Goal: Information Seeking & Learning: Learn about a topic

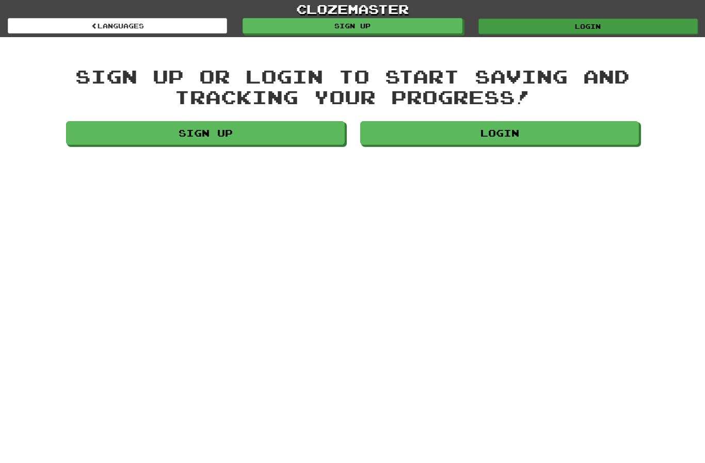
click at [604, 24] on link "Login" at bounding box center [587, 26] width 219 height 15
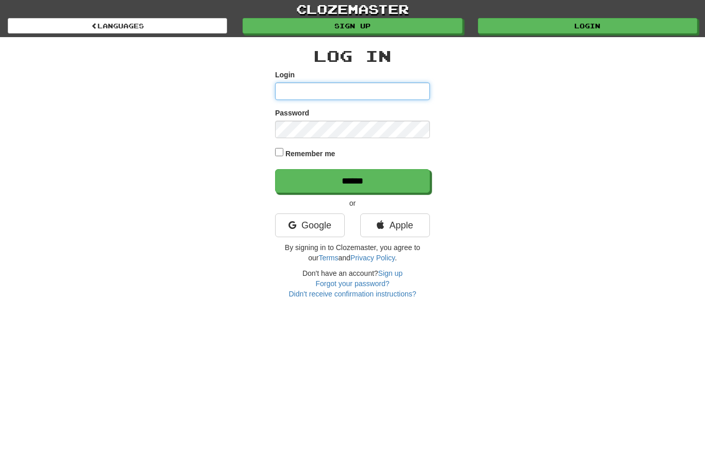
type input "**********"
click at [352, 180] on input "******" at bounding box center [352, 181] width 155 height 24
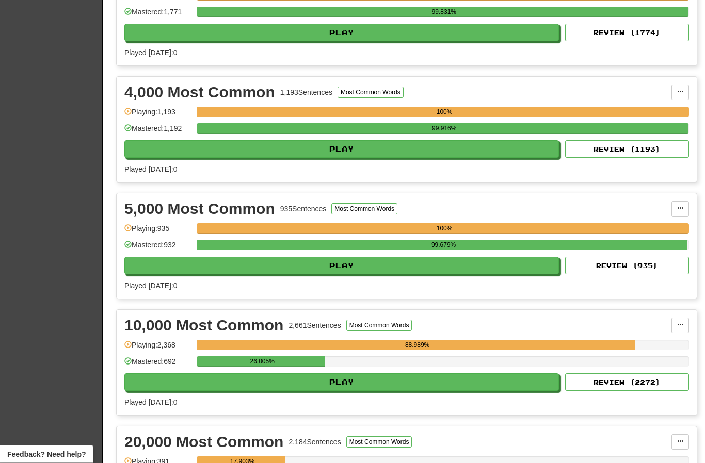
scroll to position [511, 0]
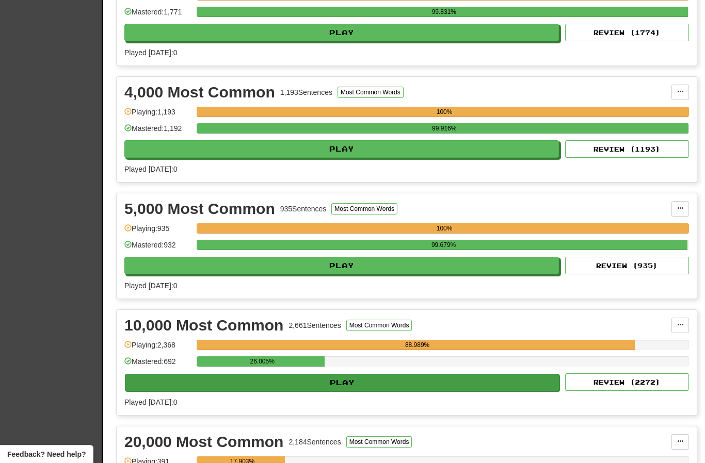
click at [395, 384] on button "Play" at bounding box center [342, 383] width 434 height 18
select select "**"
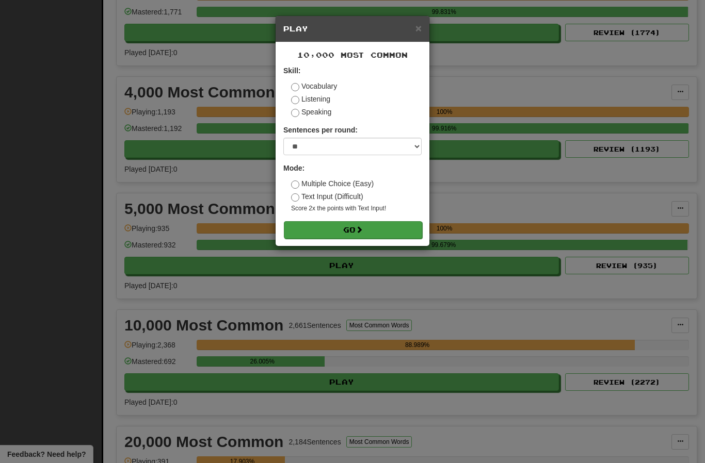
click at [374, 223] on button "Go" at bounding box center [353, 230] width 138 height 18
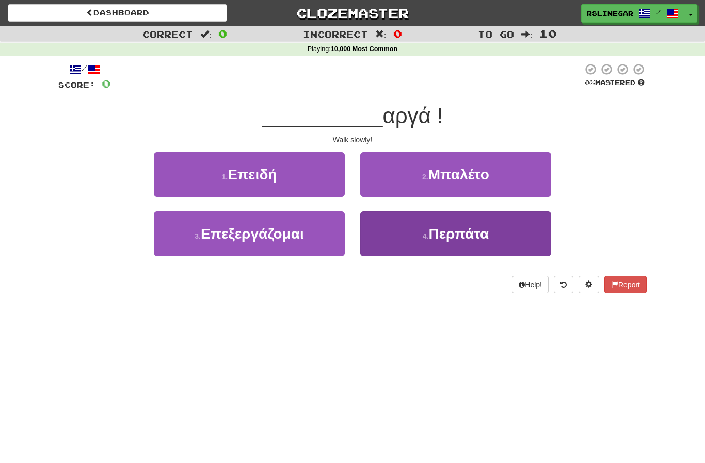
click at [496, 241] on button "4 . Περπάτα" at bounding box center [455, 234] width 191 height 45
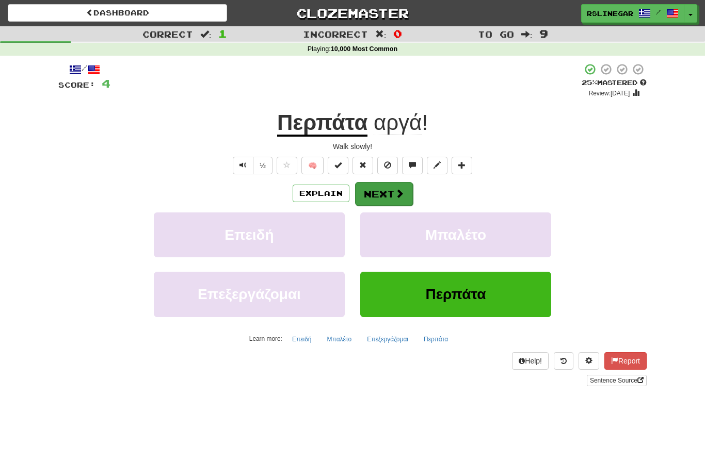
click at [384, 195] on button "Next" at bounding box center [384, 194] width 58 height 24
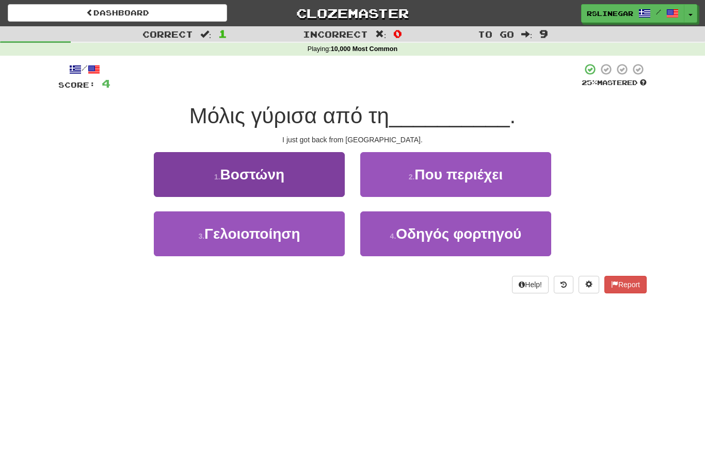
click at [266, 184] on button "1 . Βοστώνη" at bounding box center [249, 174] width 191 height 45
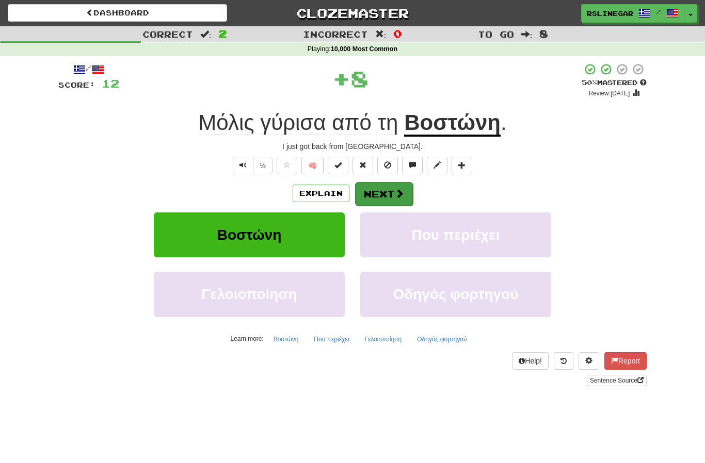
click at [390, 182] on button "Next" at bounding box center [384, 194] width 58 height 24
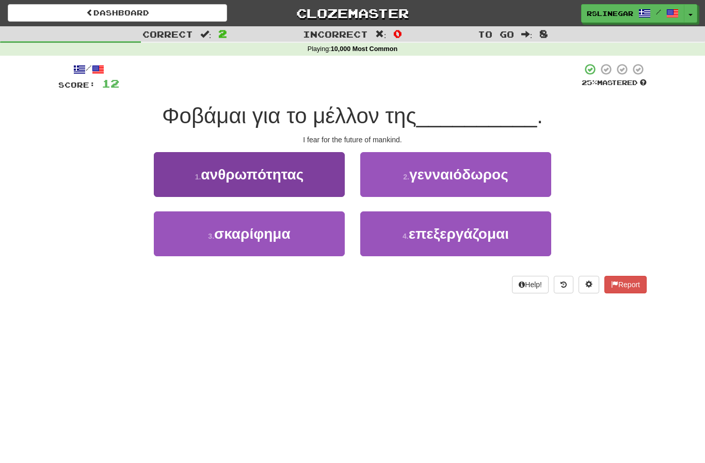
click at [277, 170] on span "ανθρωπότητας" at bounding box center [252, 175] width 103 height 16
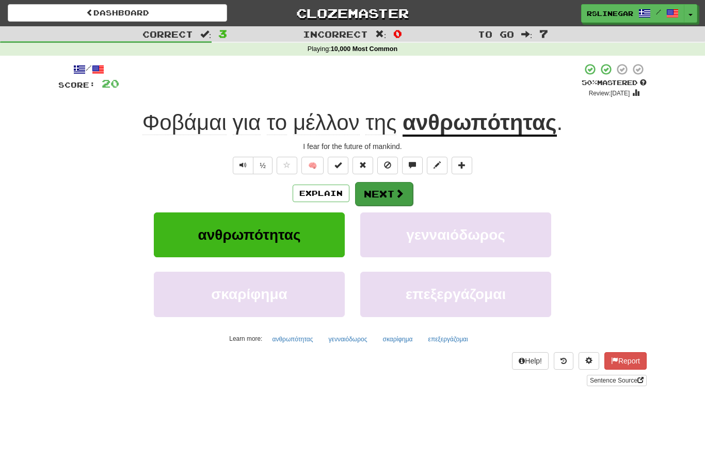
click at [382, 189] on button "Next" at bounding box center [384, 194] width 58 height 24
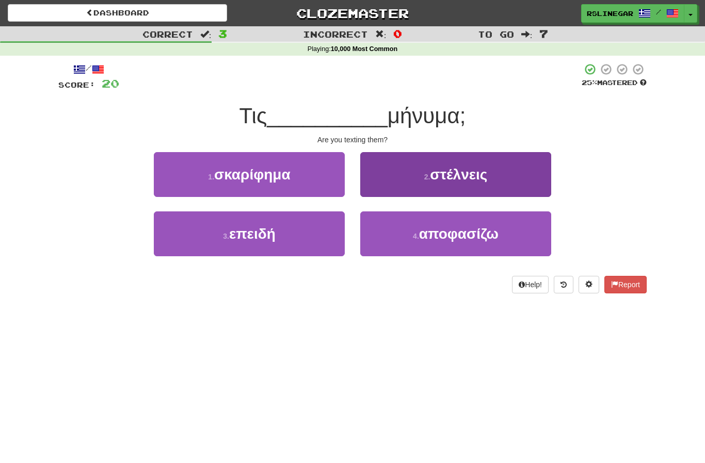
click at [459, 171] on span "στέλνεις" at bounding box center [458, 175] width 57 height 16
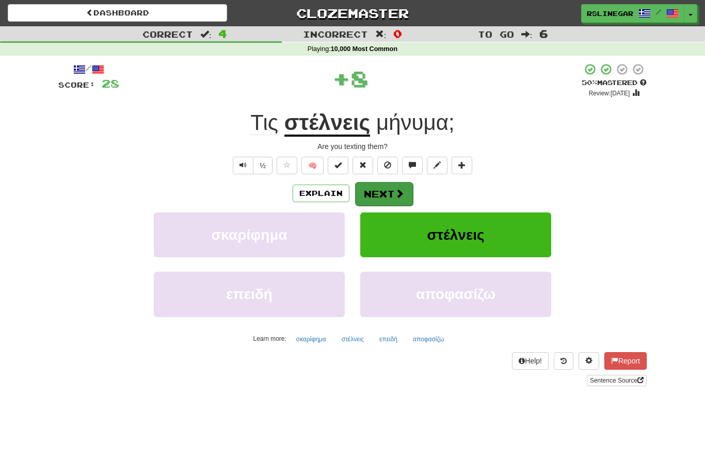
click at [385, 190] on button "Next" at bounding box center [384, 194] width 58 height 24
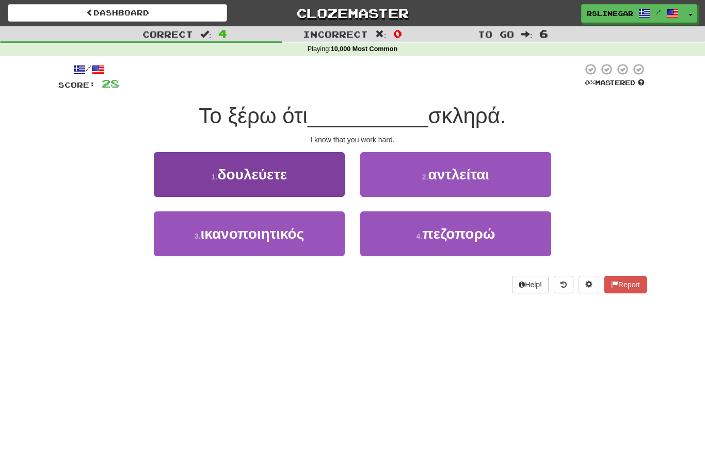
click at [283, 181] on span "δουλεύετε" at bounding box center [253, 175] width 70 height 16
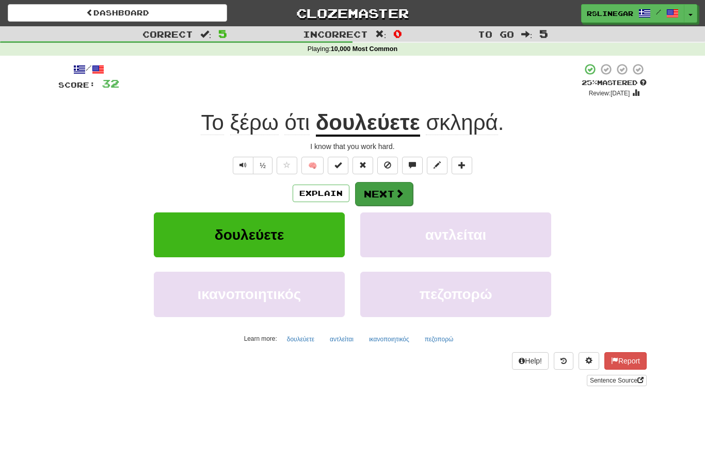
click at [398, 195] on span at bounding box center [399, 193] width 9 height 9
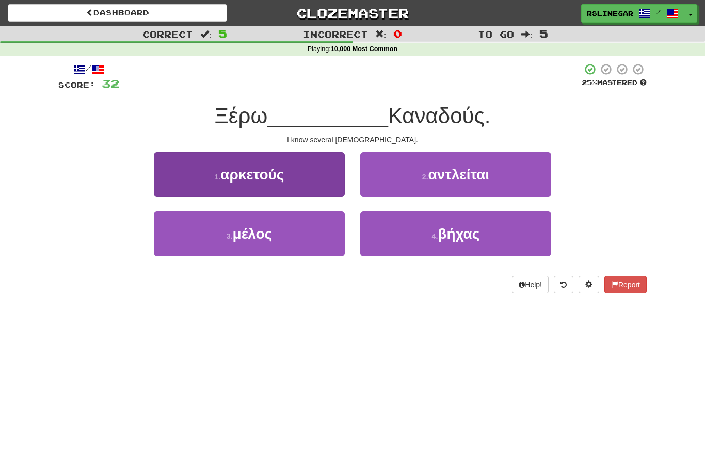
click at [284, 176] on span "αρκετούς" at bounding box center [251, 175] width 63 height 16
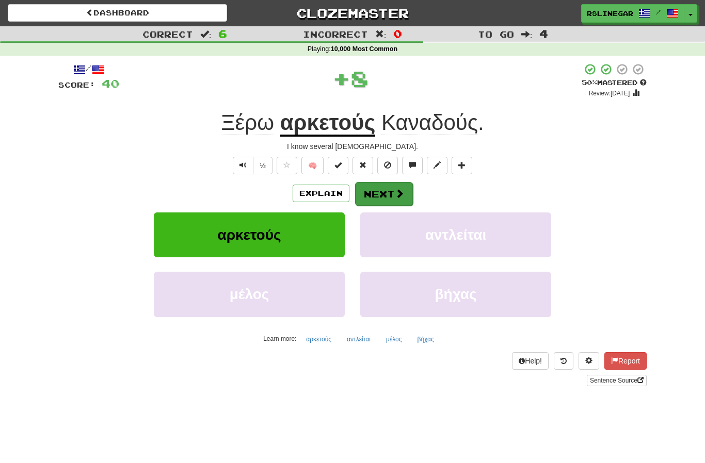
click at [383, 196] on button "Next" at bounding box center [384, 194] width 58 height 24
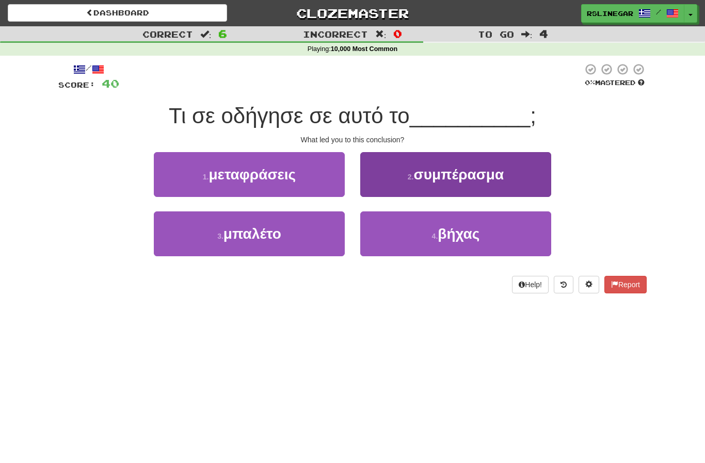
click at [496, 183] on button "2 . συμπέρασμα" at bounding box center [455, 174] width 191 height 45
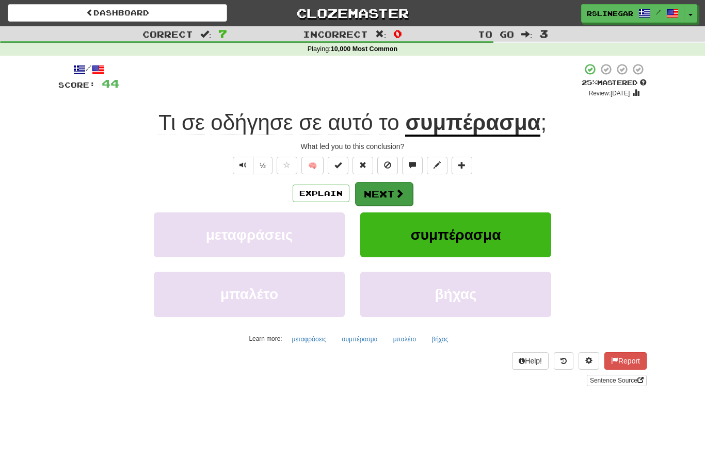
click at [387, 189] on button "Next" at bounding box center [384, 194] width 58 height 24
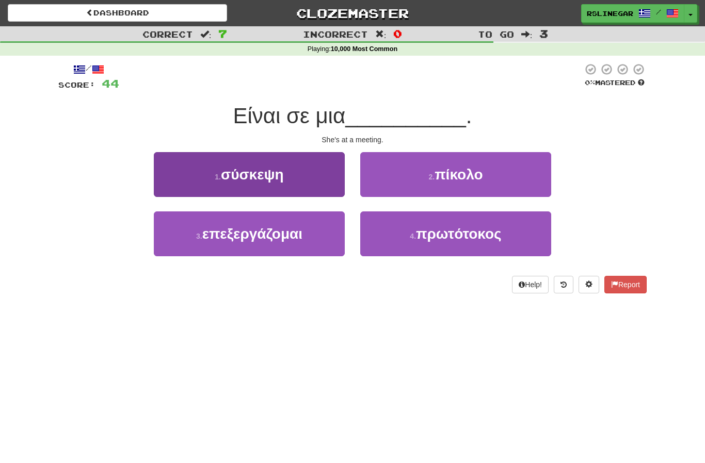
click at [282, 181] on span "σύσκεψη" at bounding box center [252, 175] width 63 height 16
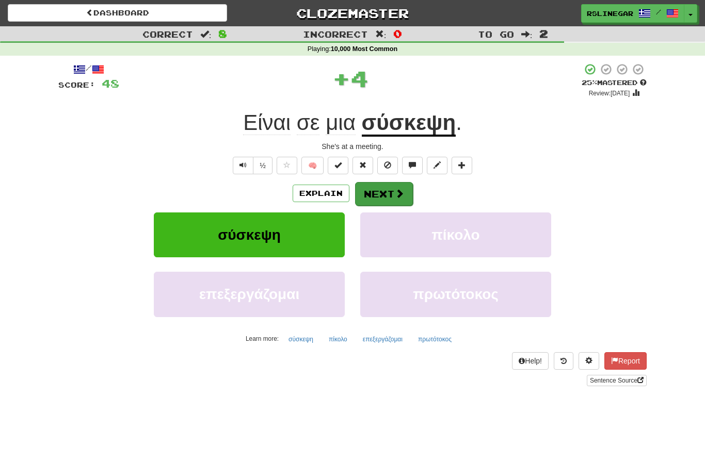
click at [391, 196] on button "Next" at bounding box center [384, 194] width 58 height 24
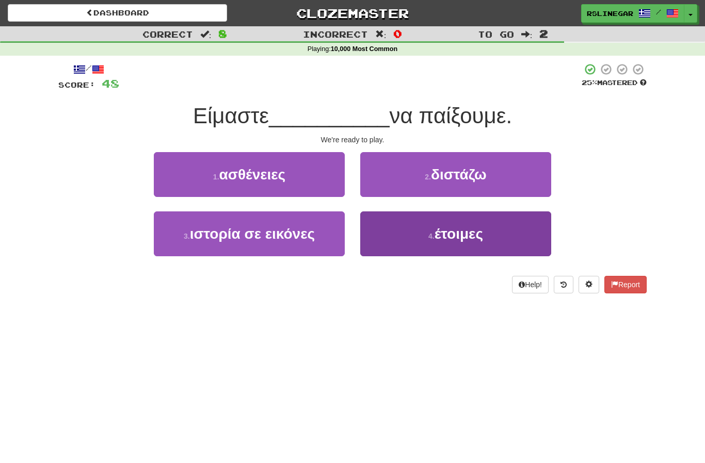
click at [472, 233] on span "έτοιμες" at bounding box center [458, 234] width 49 height 16
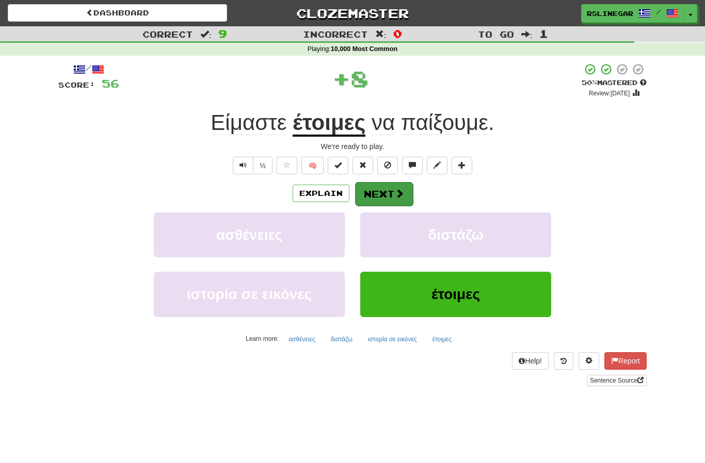
click at [378, 191] on button "Next" at bounding box center [384, 194] width 58 height 24
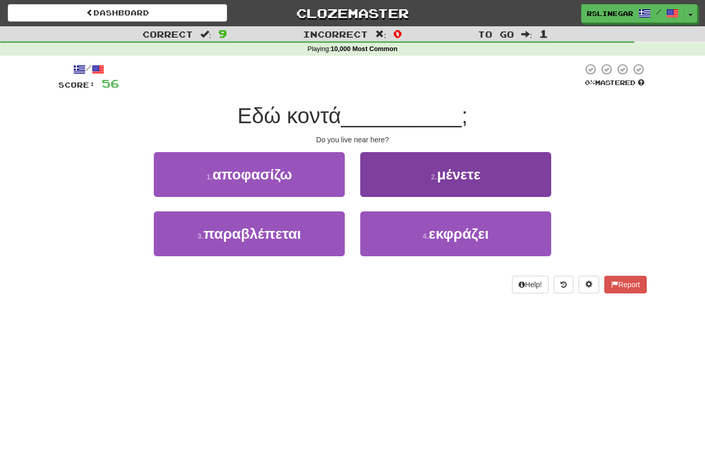
click at [477, 176] on span "μένετε" at bounding box center [458, 175] width 43 height 16
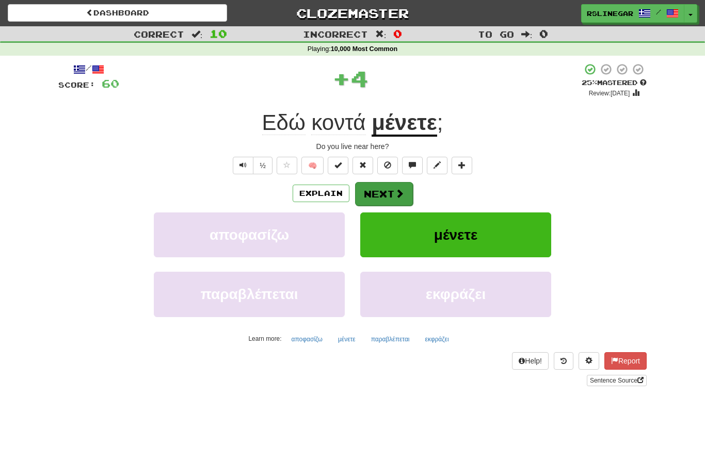
click at [390, 185] on button "Next" at bounding box center [384, 194] width 58 height 24
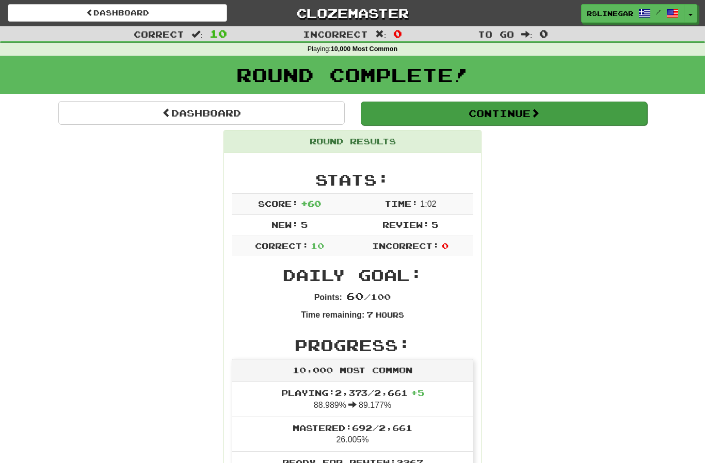
click at [522, 118] on button "Continue" at bounding box center [504, 114] width 286 height 24
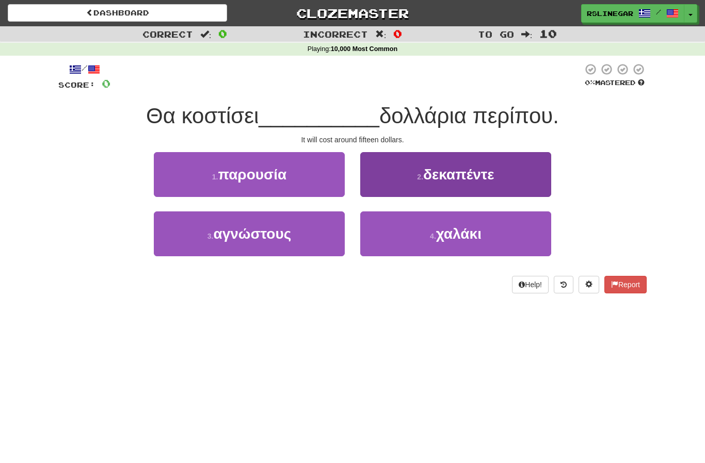
click at [469, 179] on span "δεκαπέντε" at bounding box center [458, 175] width 71 height 16
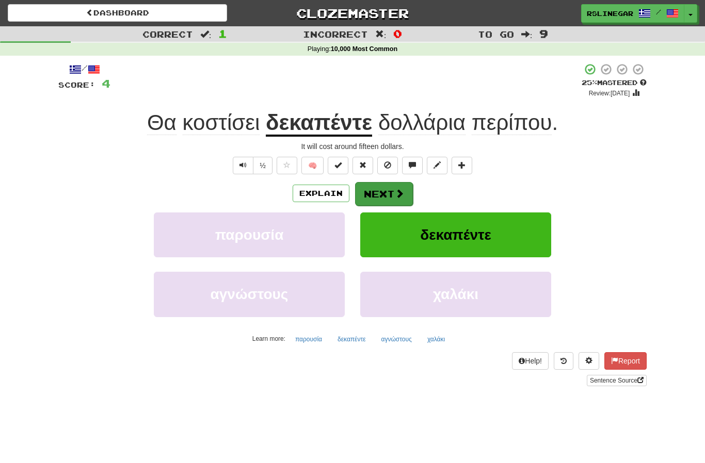
click at [390, 189] on button "Next" at bounding box center [384, 194] width 58 height 24
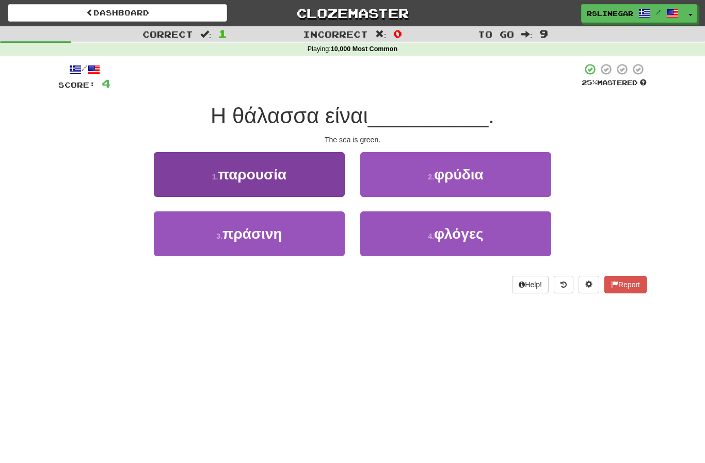
click at [286, 175] on span "παρουσία" at bounding box center [252, 175] width 69 height 16
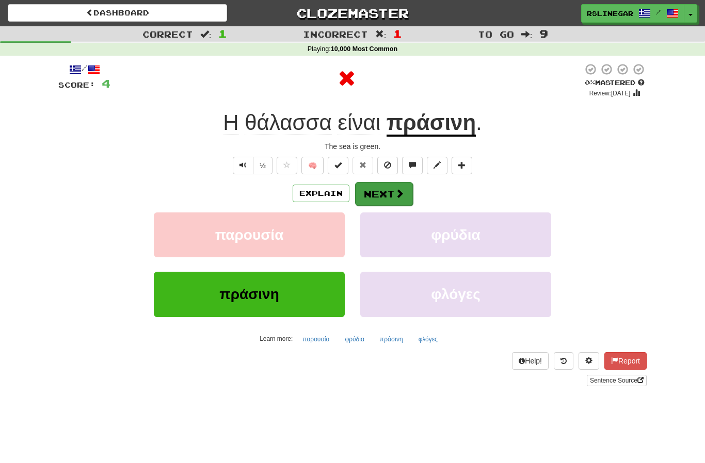
click at [399, 193] on span at bounding box center [399, 193] width 9 height 9
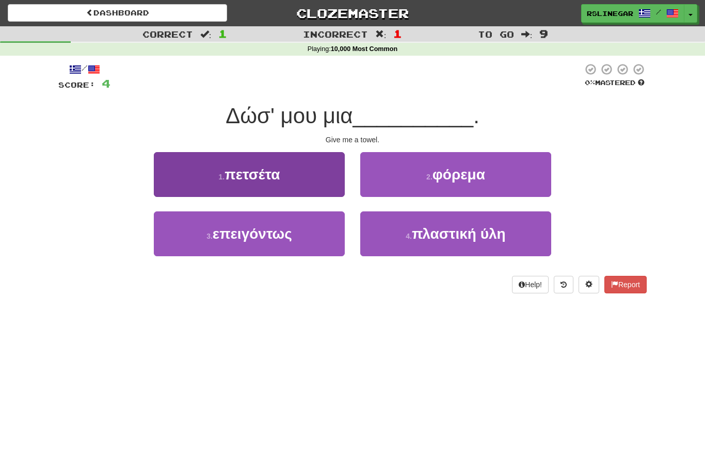
click at [300, 176] on button "1 . πετσέτα" at bounding box center [249, 174] width 191 height 45
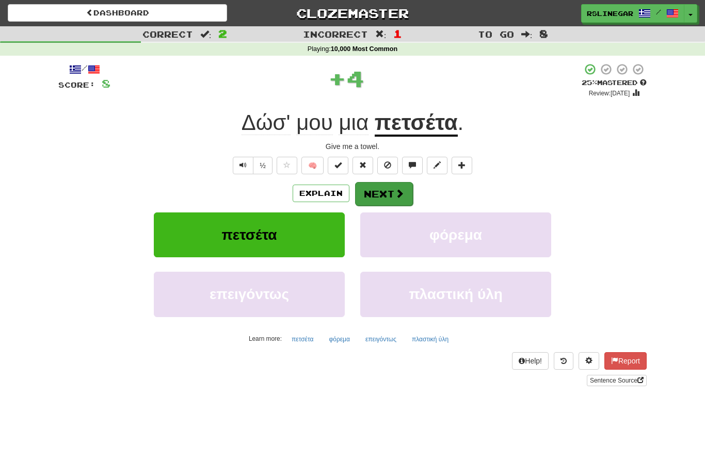
click at [389, 200] on button "Next" at bounding box center [384, 194] width 58 height 24
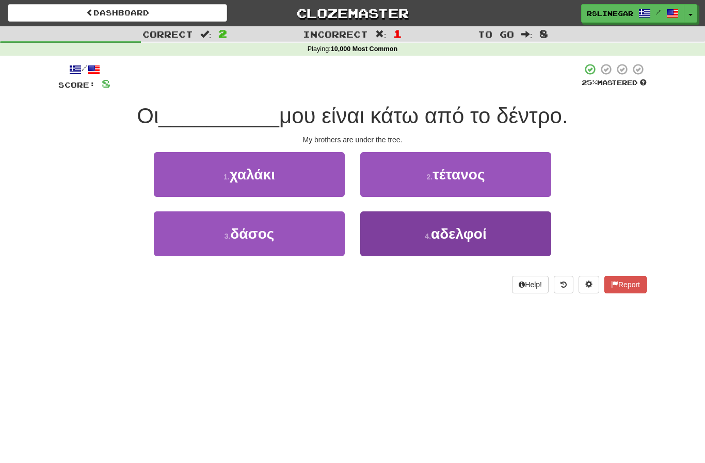
click at [466, 233] on span "αδελφοί" at bounding box center [459, 234] width 56 height 16
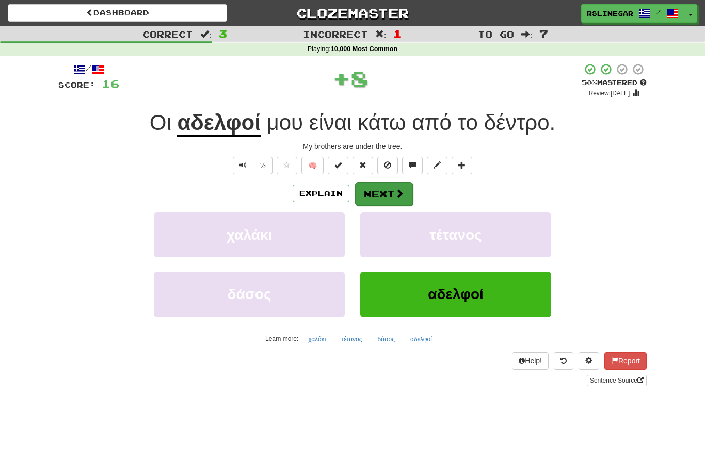
click at [395, 189] on span at bounding box center [399, 193] width 9 height 9
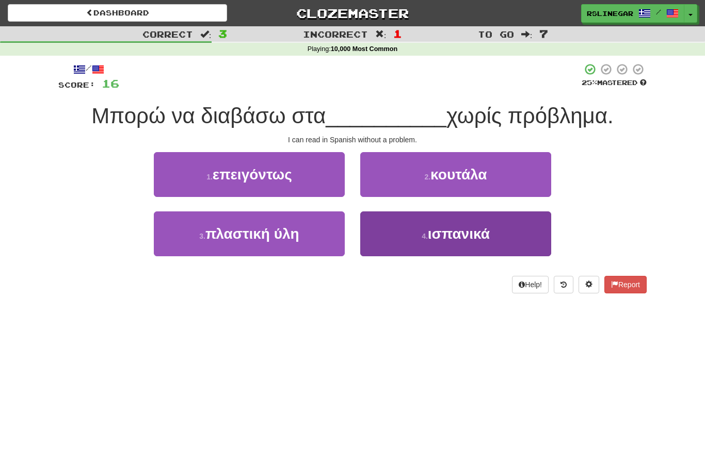
click at [458, 233] on span "ισπανικά" at bounding box center [459, 234] width 62 height 16
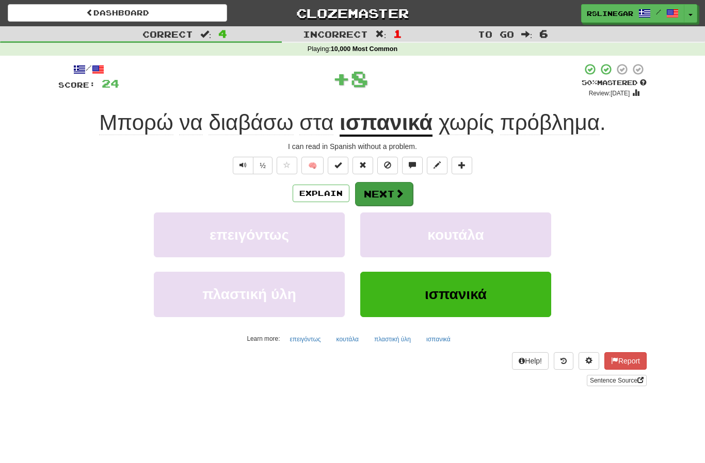
click at [393, 185] on button "Next" at bounding box center [384, 194] width 58 height 24
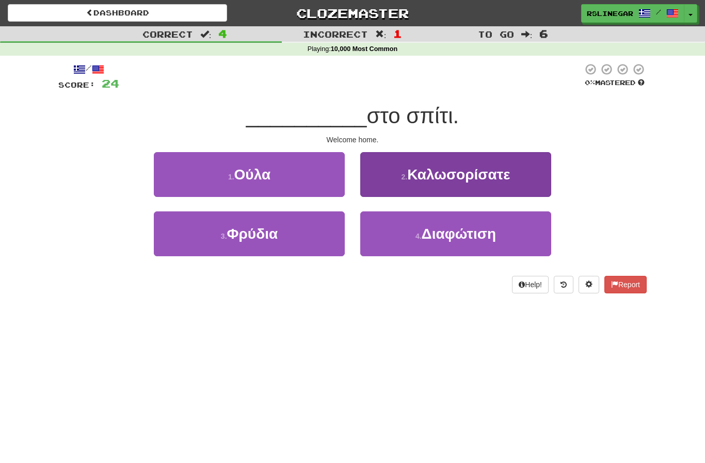
click at [485, 183] on button "2 . Καλωσορίσατε" at bounding box center [455, 174] width 191 height 45
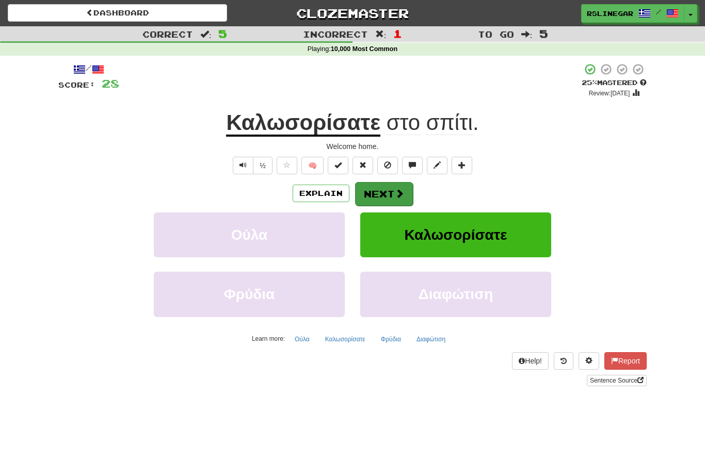
click at [389, 190] on button "Next" at bounding box center [384, 194] width 58 height 24
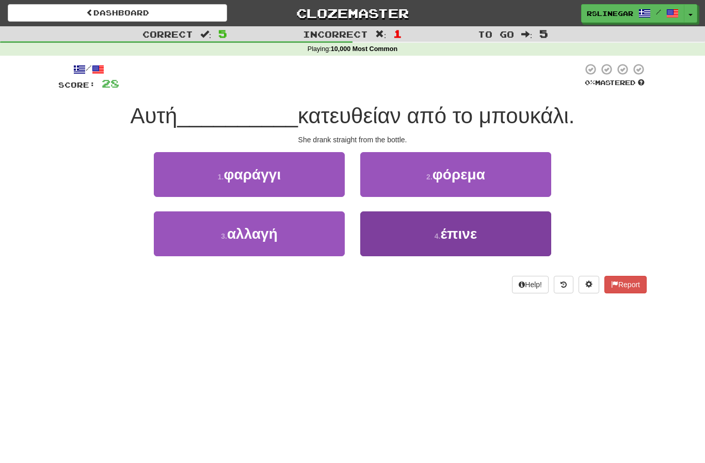
click at [471, 234] on span "έπινε" at bounding box center [458, 234] width 37 height 16
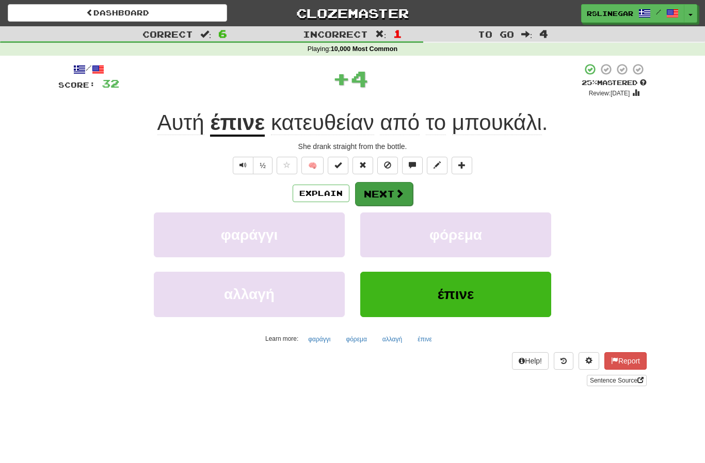
click at [390, 192] on button "Next" at bounding box center [384, 194] width 58 height 24
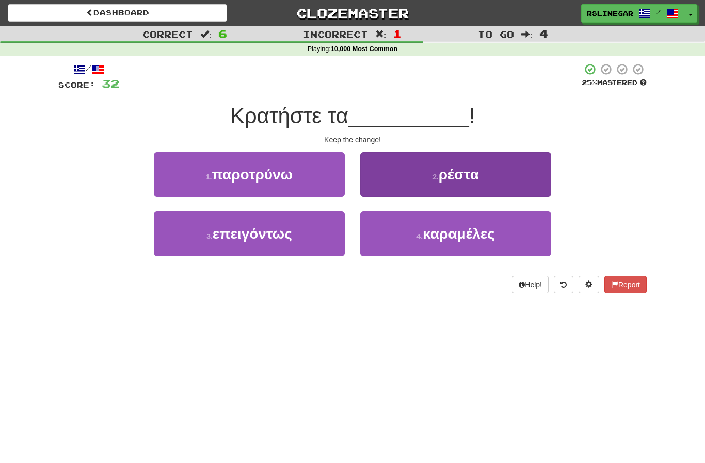
click at [471, 186] on button "2 . ρέστα" at bounding box center [455, 174] width 191 height 45
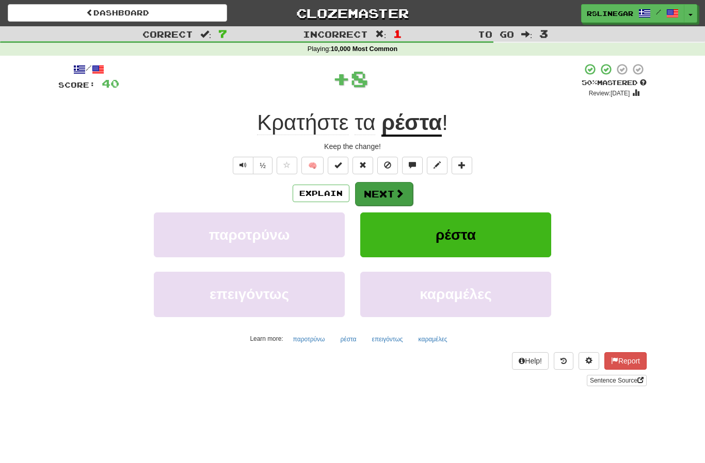
click at [397, 186] on button "Next" at bounding box center [384, 194] width 58 height 24
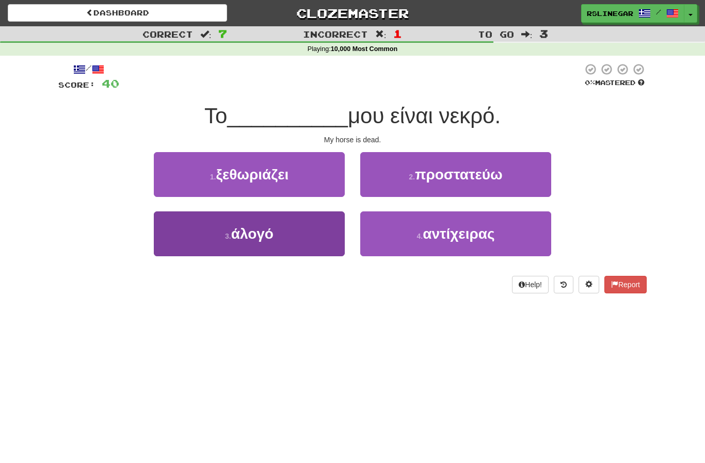
click at [289, 241] on button "3 . άλογό" at bounding box center [249, 234] width 191 height 45
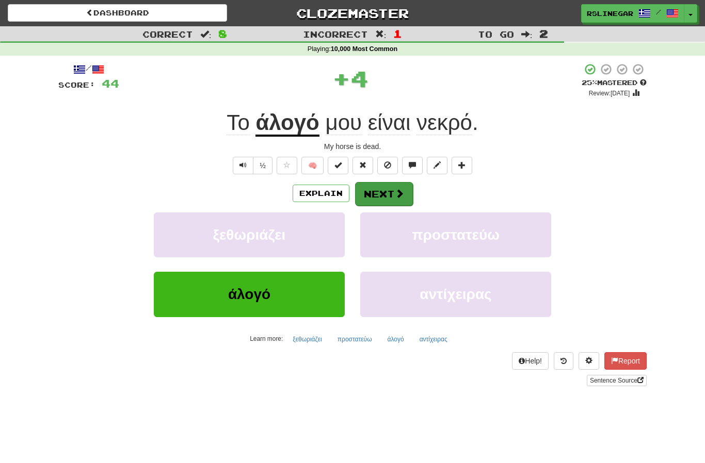
click at [390, 197] on button "Next" at bounding box center [384, 194] width 58 height 24
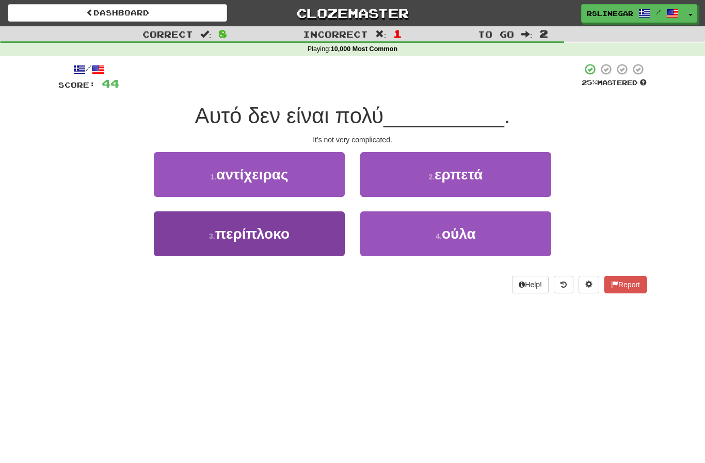
click at [271, 237] on span "περίπλοκο" at bounding box center [252, 234] width 74 height 16
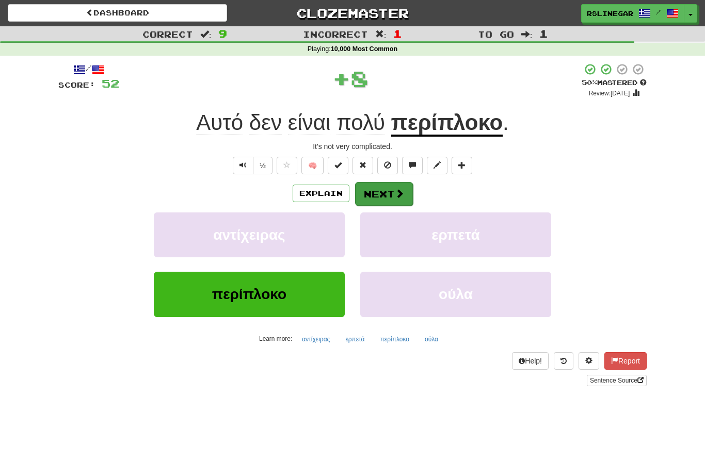
click at [389, 192] on button "Next" at bounding box center [384, 194] width 58 height 24
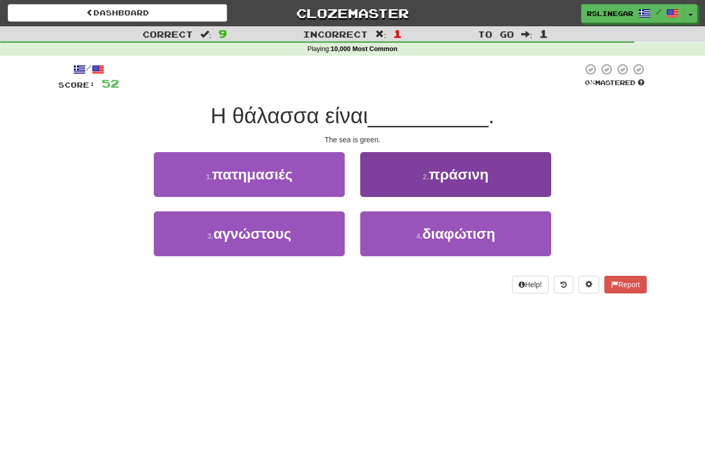
click at [494, 180] on button "2 . πράσινη" at bounding box center [455, 174] width 191 height 45
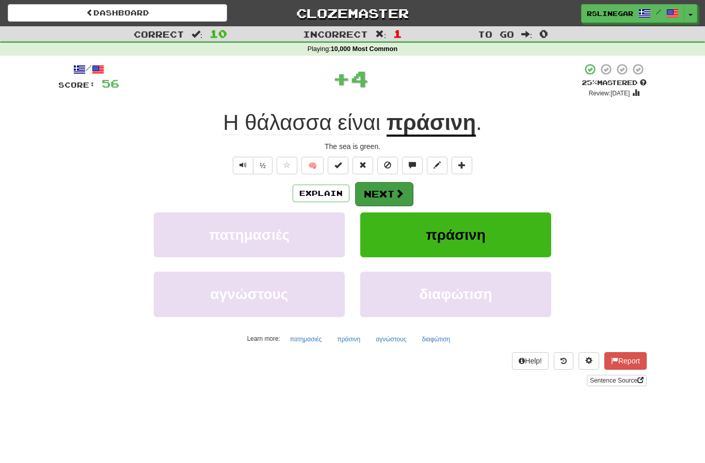
click at [388, 195] on button "Next" at bounding box center [384, 194] width 58 height 24
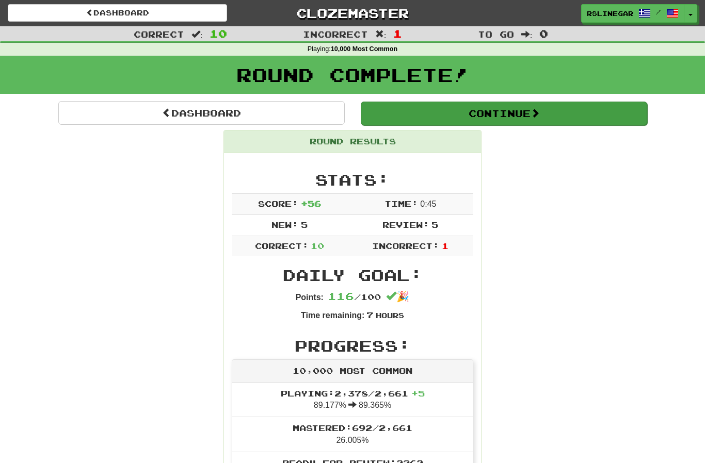
click at [562, 113] on button "Continue" at bounding box center [504, 114] width 286 height 24
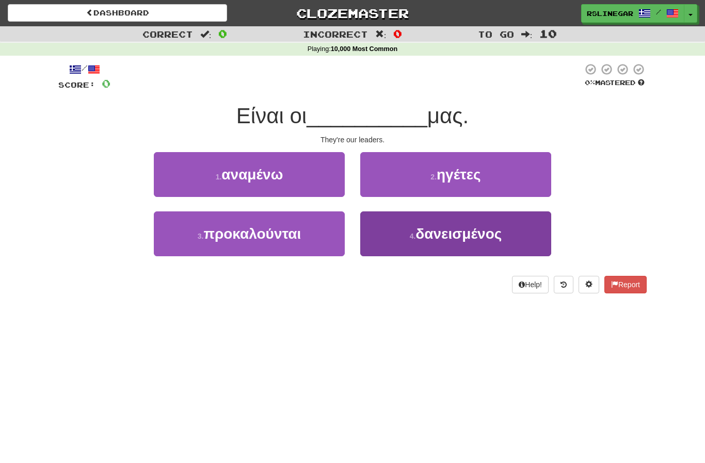
click at [440, 229] on span "δανεισμένος" at bounding box center [458, 234] width 86 height 16
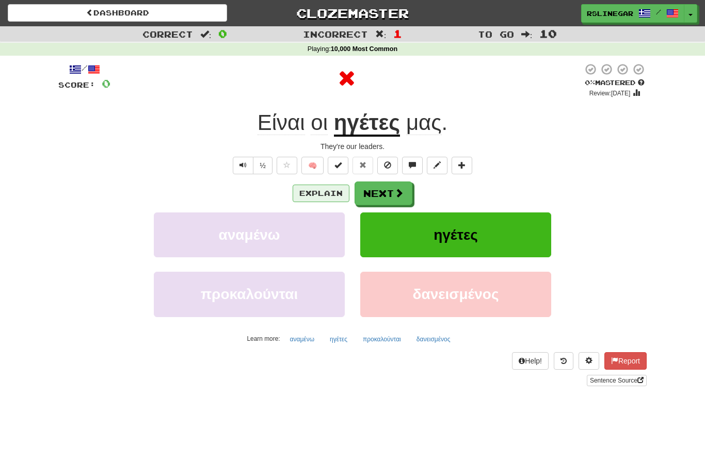
click at [325, 188] on button "Explain" at bounding box center [321, 194] width 57 height 18
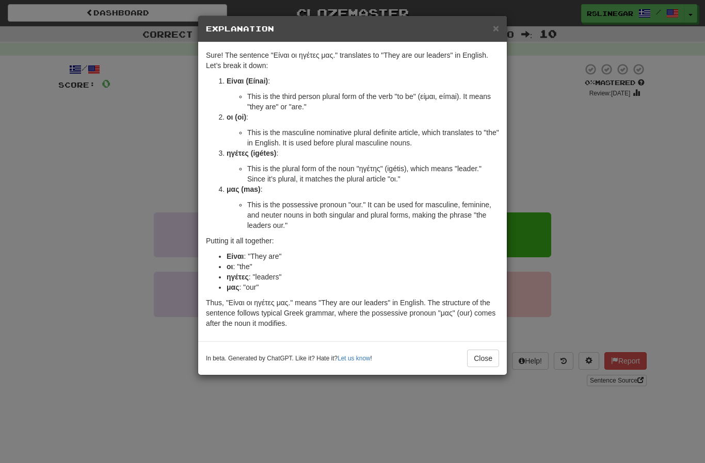
click at [58, 137] on div "× Explanation Sure! The sentence "Είναι οι ηγέτες μας." translates to "They are…" at bounding box center [352, 231] width 705 height 463
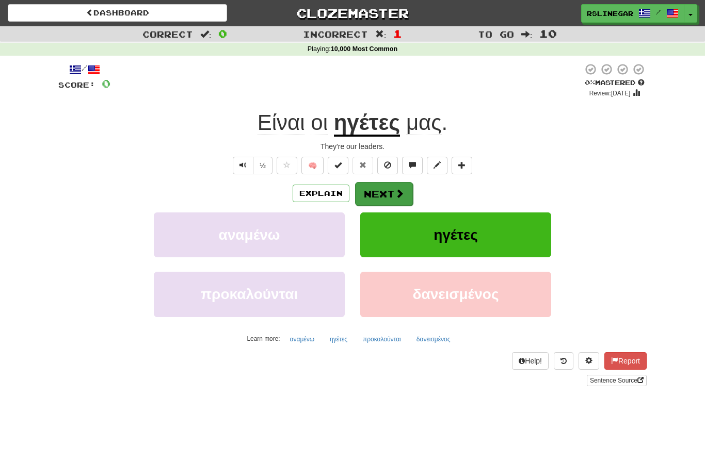
click at [386, 185] on button "Next" at bounding box center [384, 194] width 58 height 24
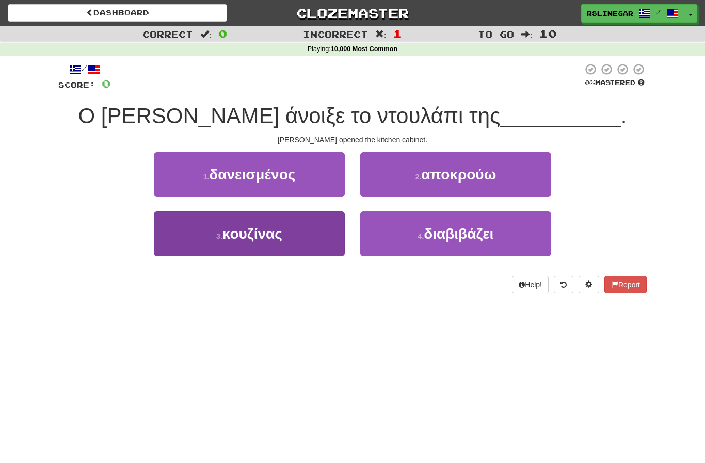
click at [269, 234] on span "κουζίνας" at bounding box center [252, 234] width 60 height 16
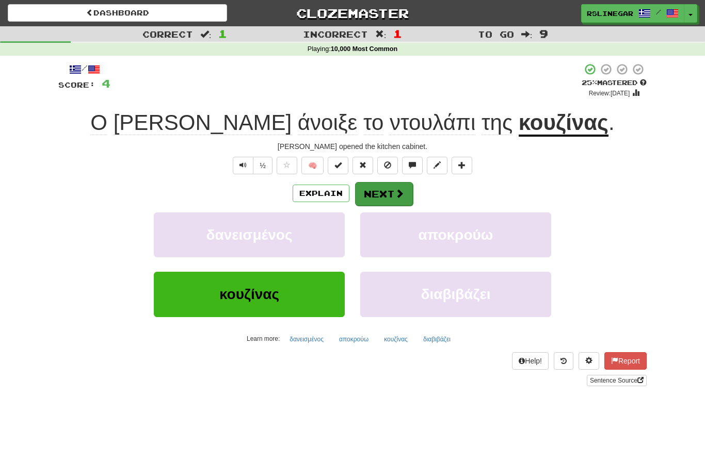
click at [376, 197] on button "Next" at bounding box center [384, 194] width 58 height 24
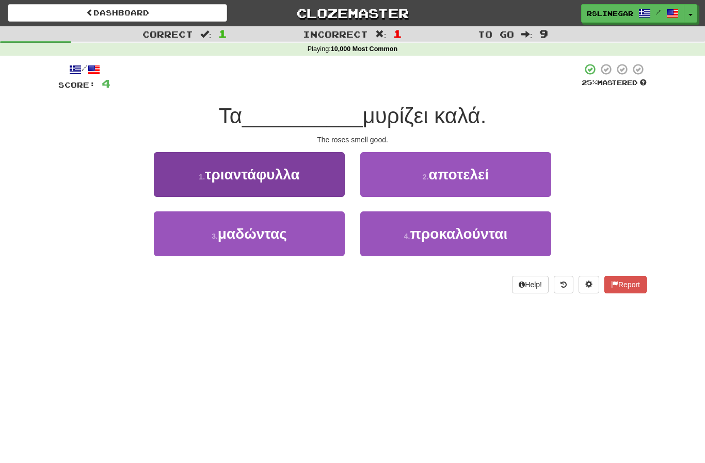
click at [279, 175] on span "τριαντάφυλλα" at bounding box center [252, 175] width 95 height 16
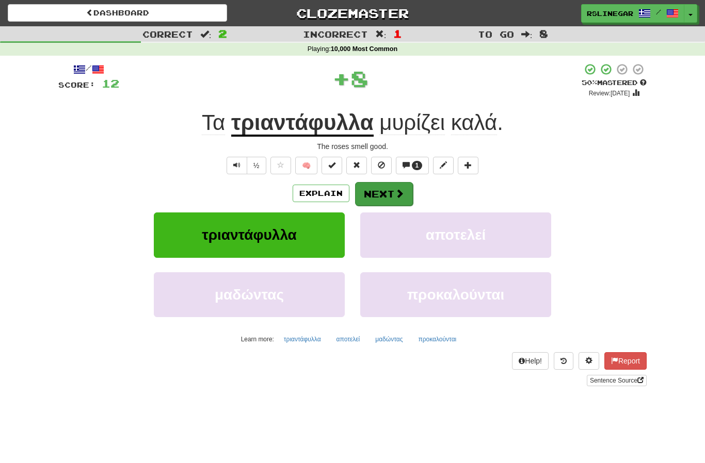
click at [397, 194] on span at bounding box center [399, 193] width 9 height 9
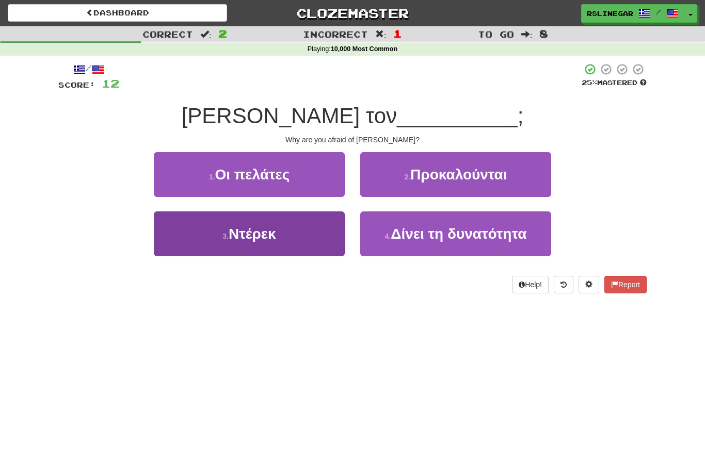
click at [276, 232] on span "Ντέρεκ" at bounding box center [252, 234] width 47 height 16
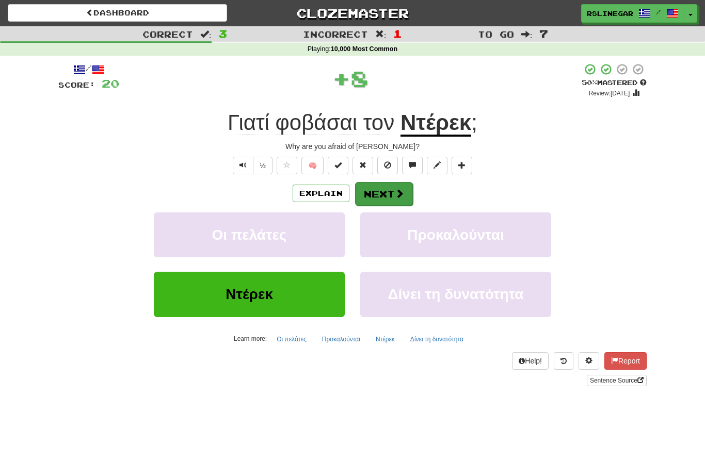
click at [382, 185] on button "Next" at bounding box center [384, 194] width 58 height 24
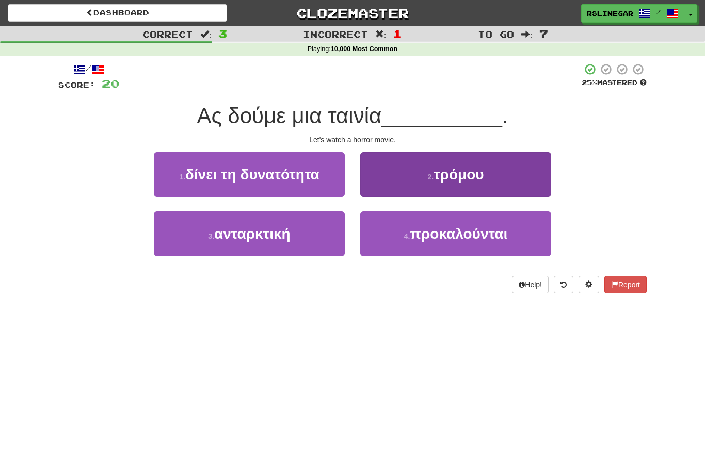
click at [489, 179] on button "2 . τρόμου" at bounding box center [455, 174] width 191 height 45
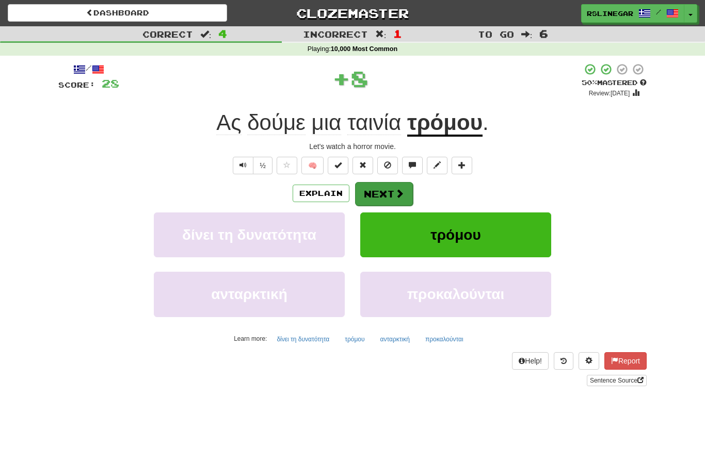
click at [388, 189] on button "Next" at bounding box center [384, 194] width 58 height 24
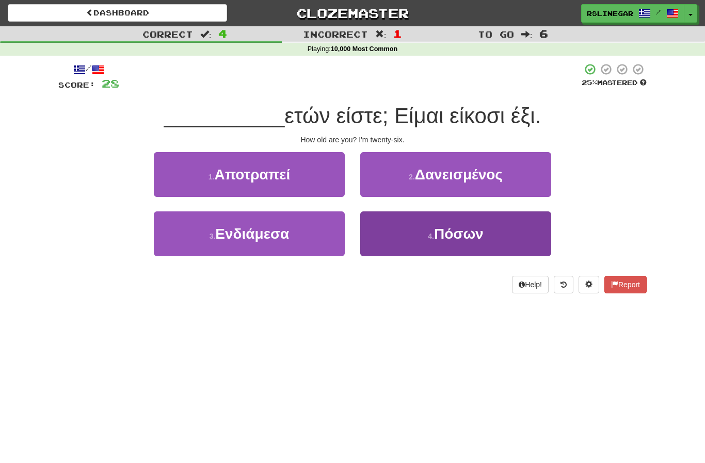
click at [471, 230] on span "Πόσων" at bounding box center [459, 234] width 50 height 16
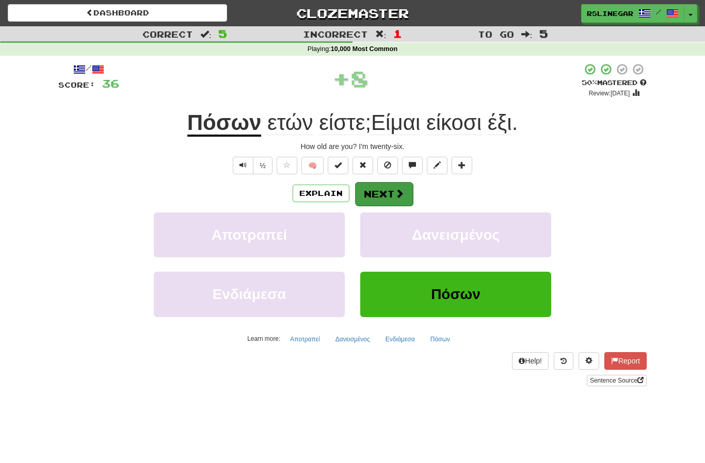
click at [390, 190] on button "Next" at bounding box center [384, 194] width 58 height 24
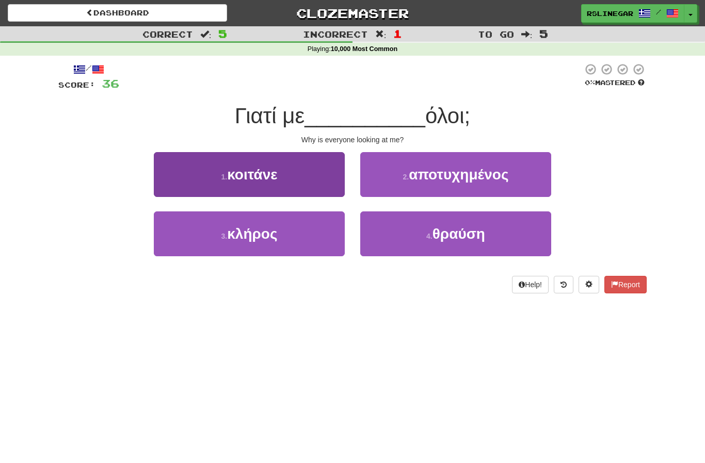
click at [291, 185] on button "1 . κοιτάνε" at bounding box center [249, 174] width 191 height 45
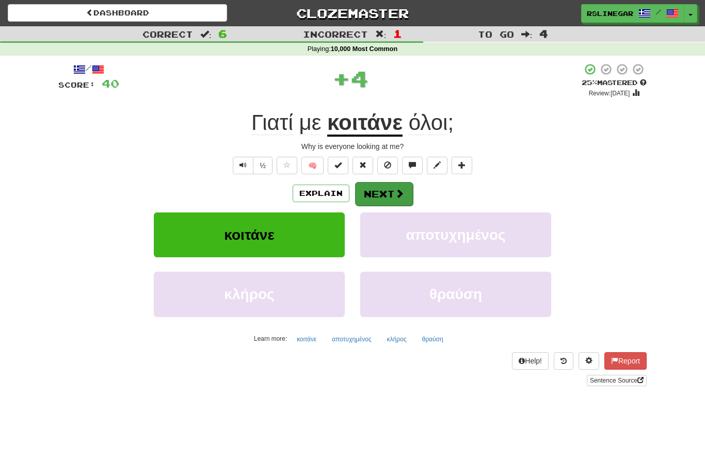
click at [383, 196] on button "Next" at bounding box center [384, 194] width 58 height 24
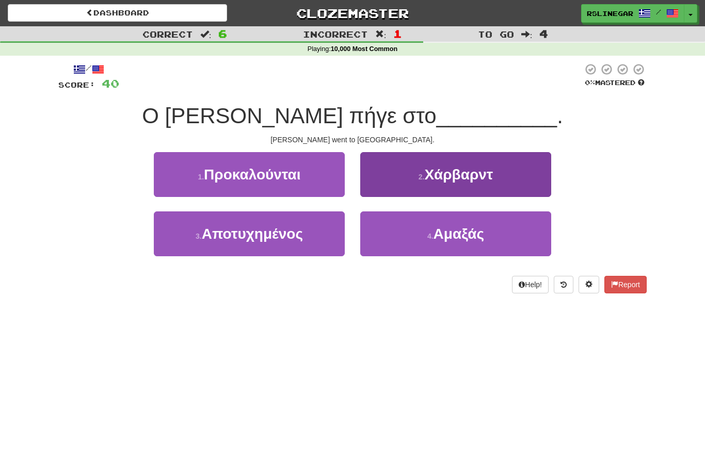
click at [461, 181] on span "Χάρβαρντ" at bounding box center [458, 175] width 69 height 16
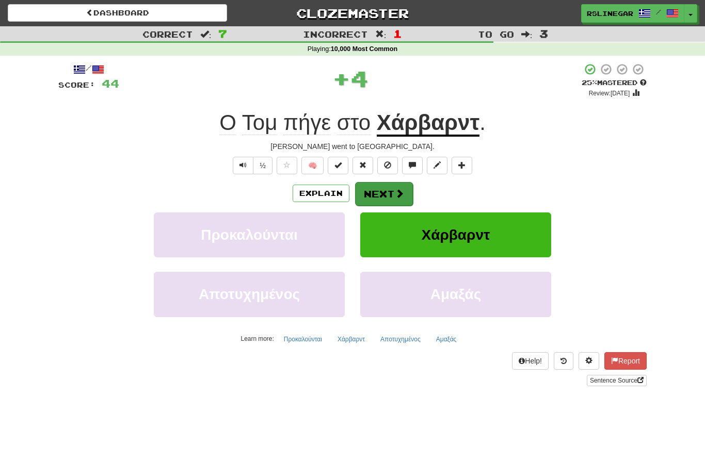
click at [375, 191] on button "Next" at bounding box center [384, 194] width 58 height 24
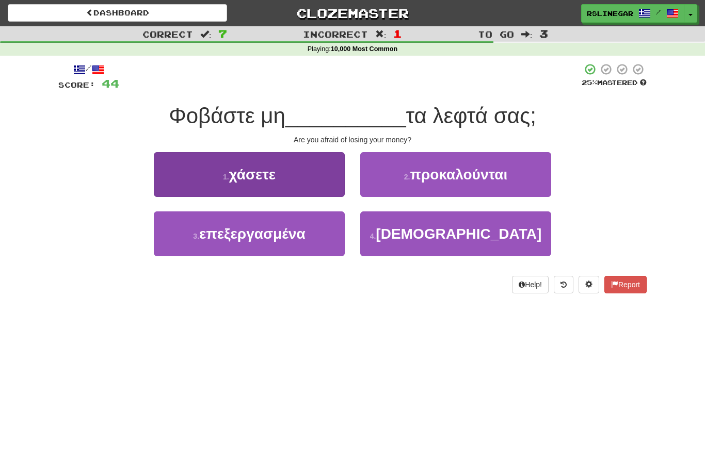
click at [280, 176] on button "1 . χάσετε" at bounding box center [249, 174] width 191 height 45
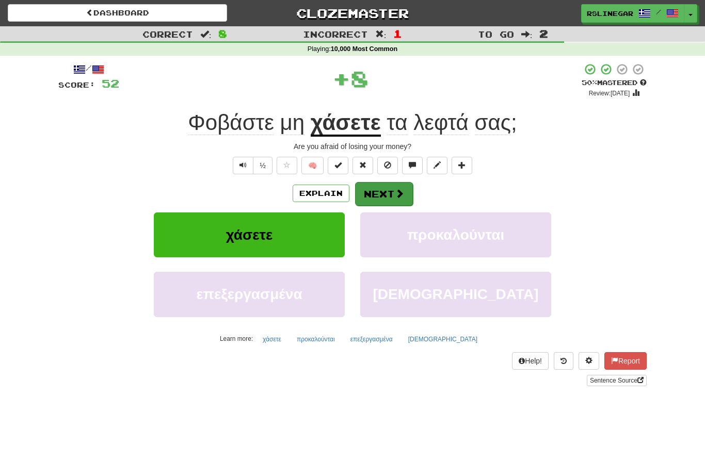
click at [383, 190] on button "Next" at bounding box center [384, 194] width 58 height 24
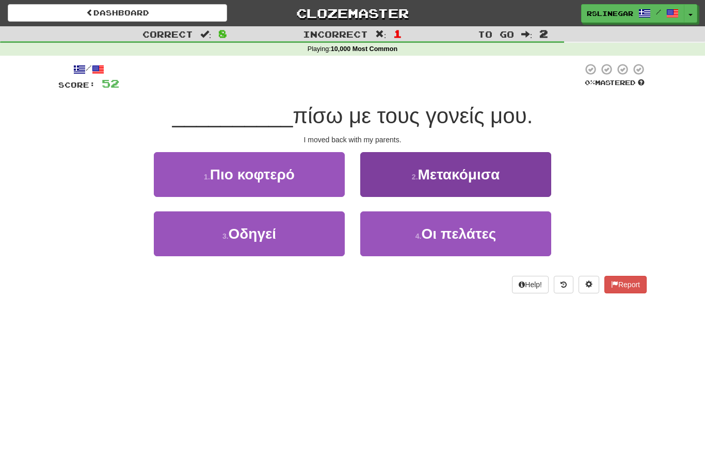
click at [475, 175] on span "Μετακόμισα" at bounding box center [459, 175] width 82 height 16
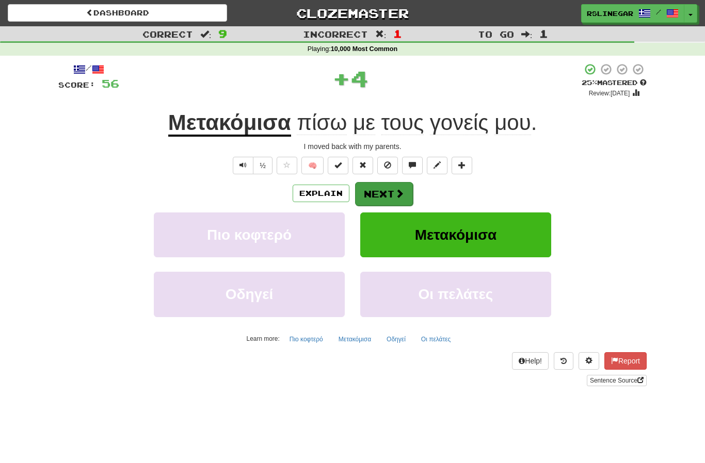
click at [386, 188] on button "Next" at bounding box center [384, 194] width 58 height 24
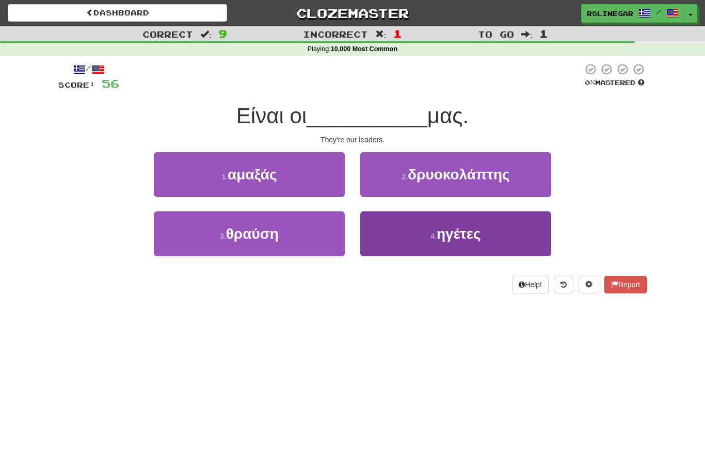
click at [480, 237] on span "ηγέτες" at bounding box center [459, 234] width 44 height 16
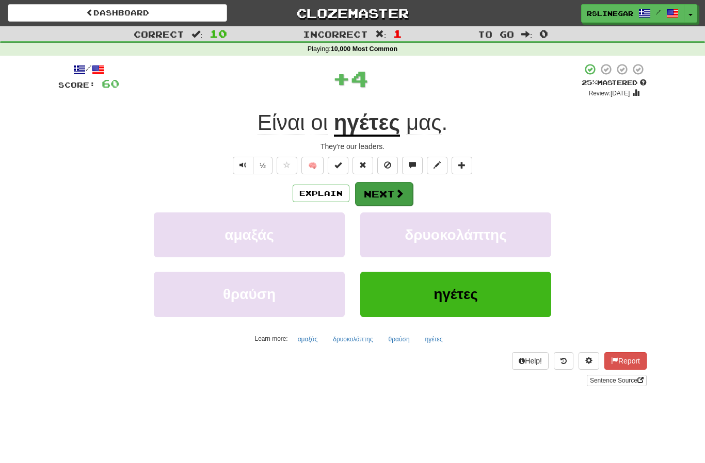
click at [390, 185] on button "Next" at bounding box center [384, 194] width 58 height 24
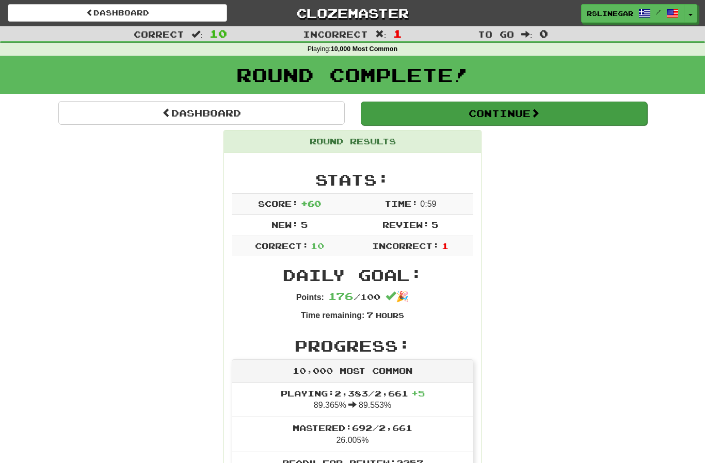
click at [557, 107] on button "Continue" at bounding box center [504, 114] width 286 height 24
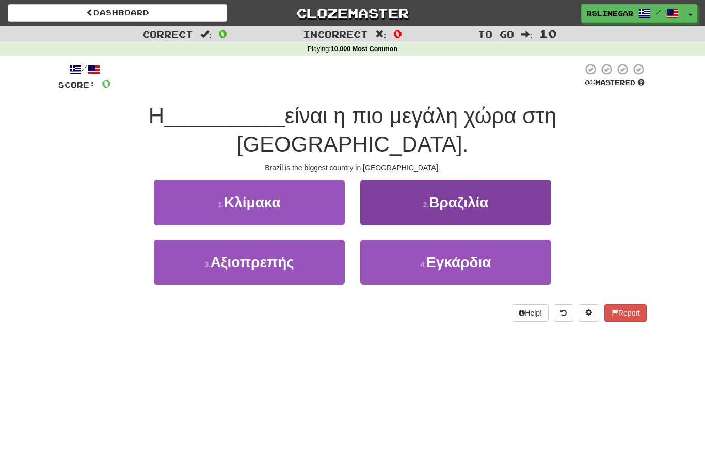
click at [453, 195] on span "Βραζιλία" at bounding box center [458, 203] width 59 height 16
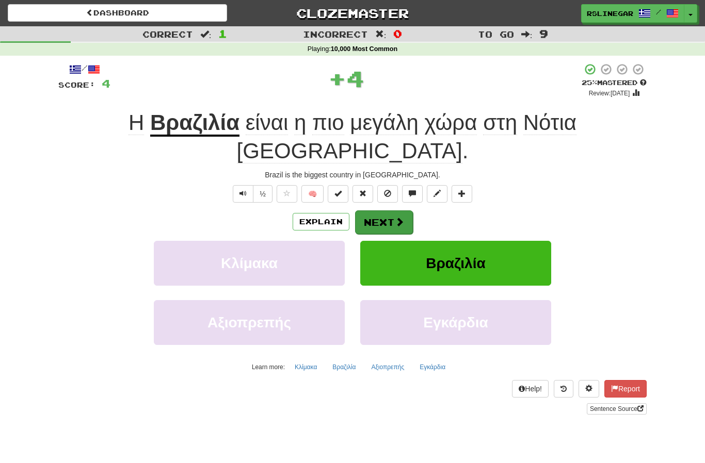
click at [389, 211] on button "Next" at bounding box center [384, 223] width 58 height 24
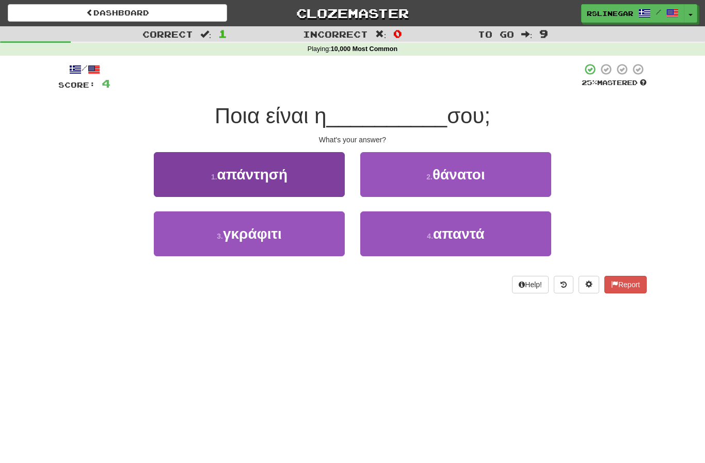
click at [279, 182] on button "1 . απάντησή" at bounding box center [249, 174] width 191 height 45
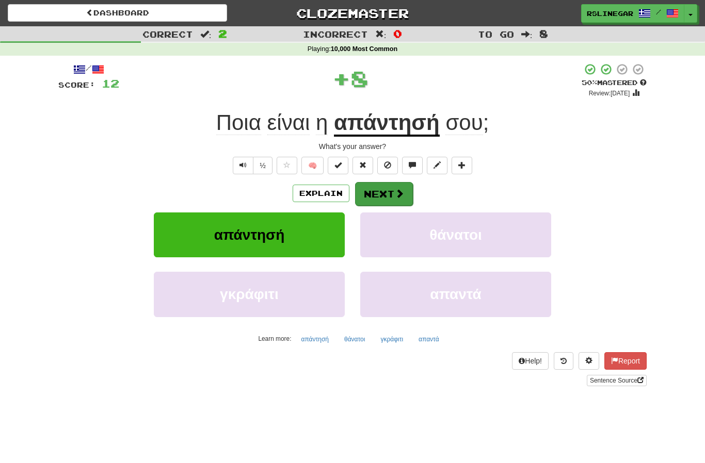
click at [389, 188] on button "Next" at bounding box center [384, 194] width 58 height 24
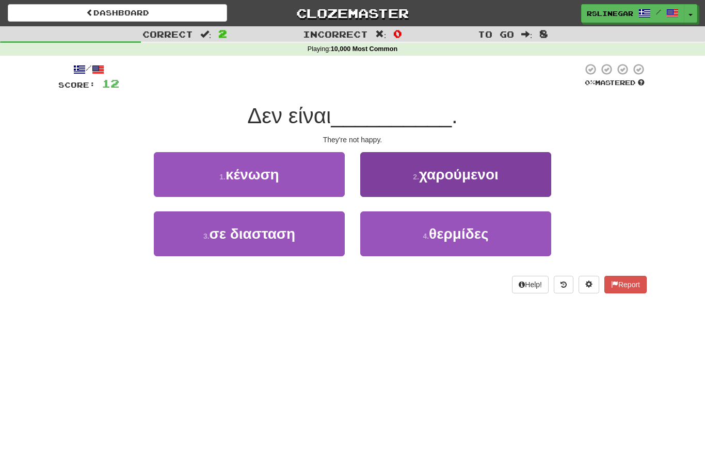
click at [473, 185] on button "2 . χαρούμενοι" at bounding box center [455, 174] width 191 height 45
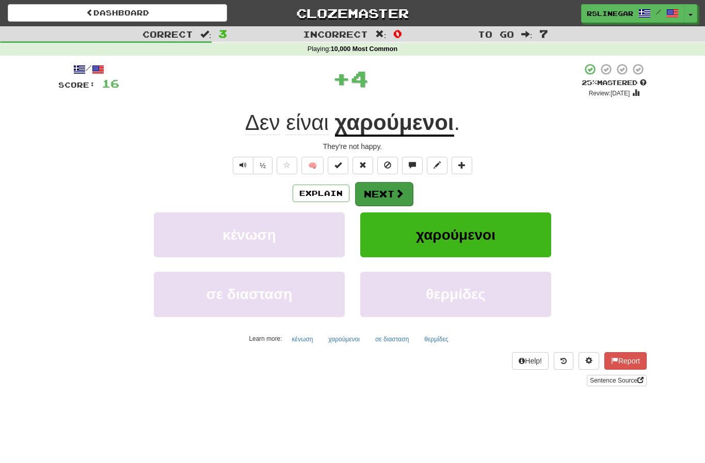
click at [386, 198] on button "Next" at bounding box center [384, 194] width 58 height 24
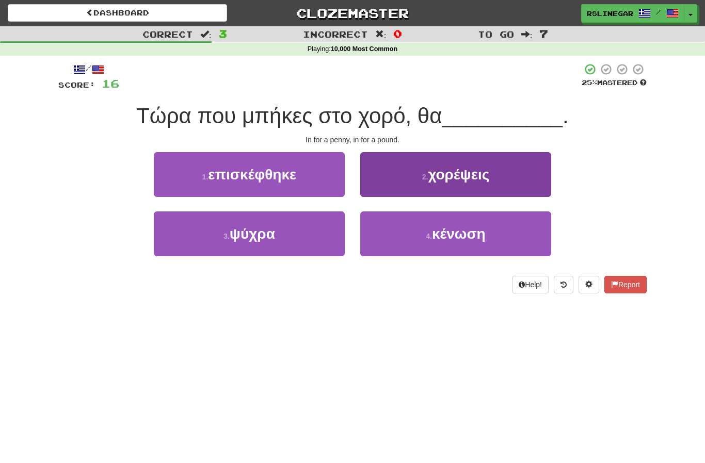
click at [485, 179] on span "χορέψεις" at bounding box center [458, 175] width 61 height 16
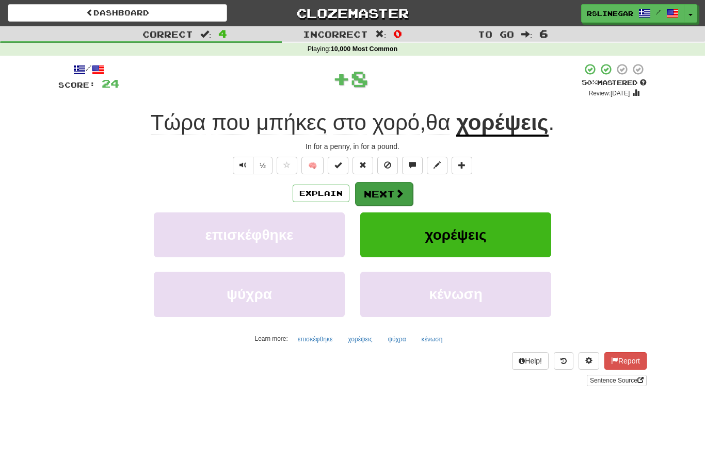
click at [400, 199] on button "Next" at bounding box center [384, 194] width 58 height 24
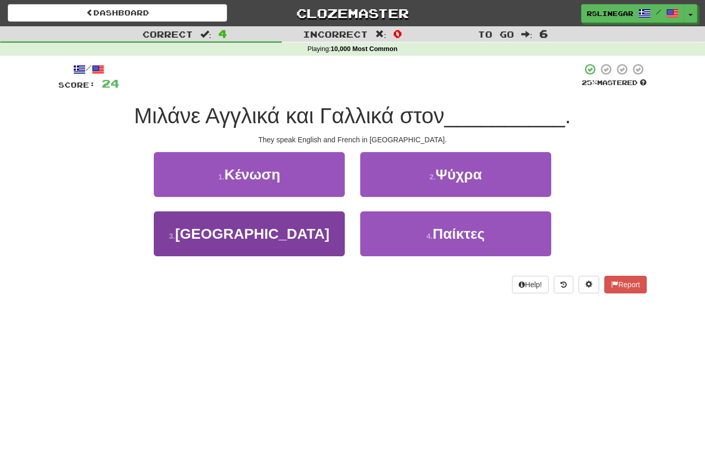
click at [265, 240] on span "Καναδά" at bounding box center [252, 234] width 154 height 16
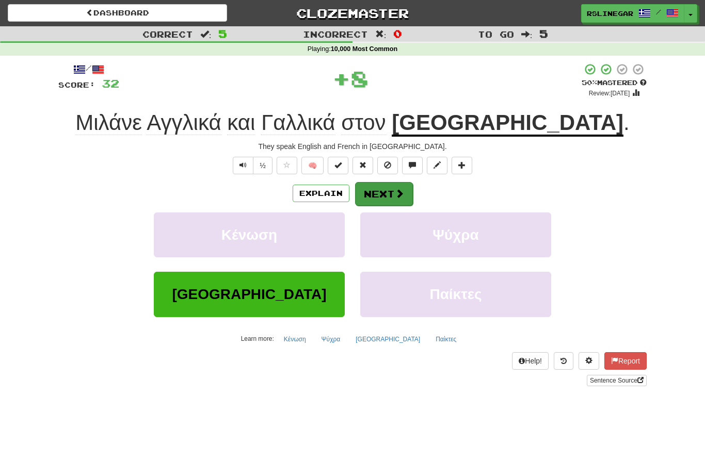
click at [390, 191] on button "Next" at bounding box center [384, 194] width 58 height 24
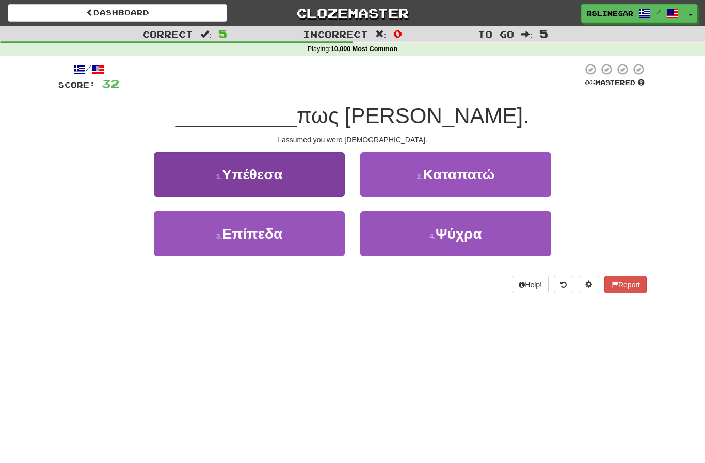
click at [282, 179] on span "Υπέθεσα" at bounding box center [252, 175] width 61 height 16
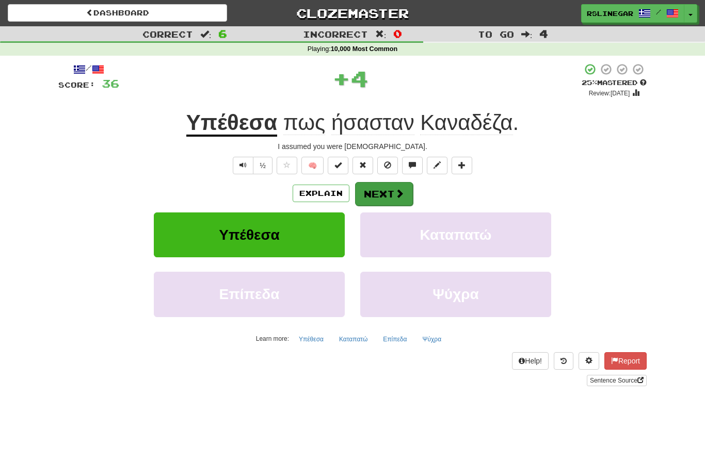
click at [395, 192] on span at bounding box center [399, 193] width 9 height 9
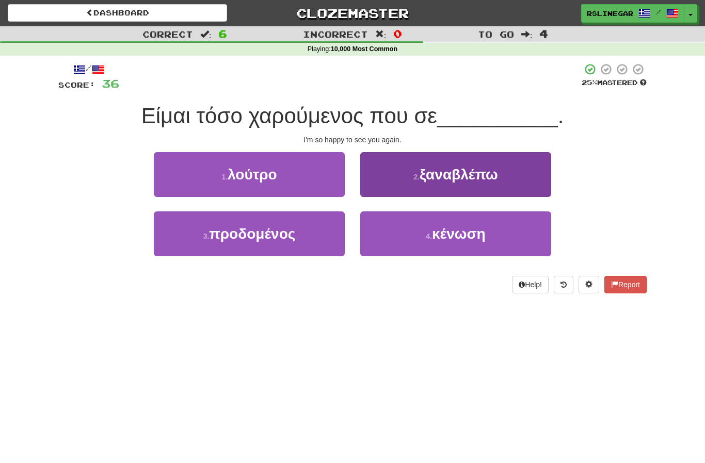
click at [483, 180] on span "ξαναβλέπω" at bounding box center [459, 175] width 78 height 16
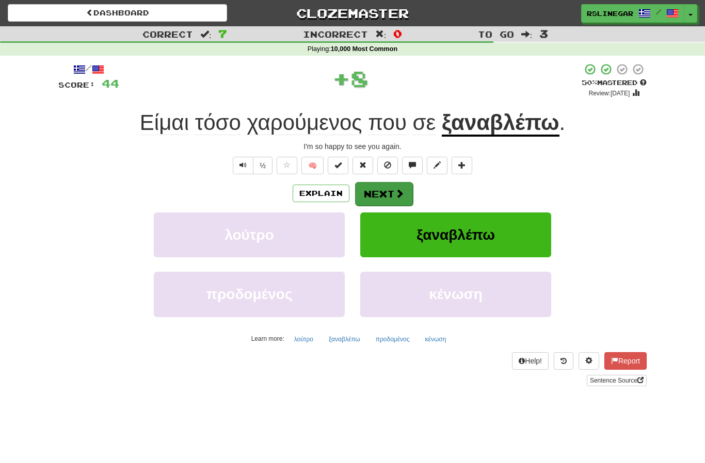
click at [392, 188] on button "Next" at bounding box center [384, 194] width 58 height 24
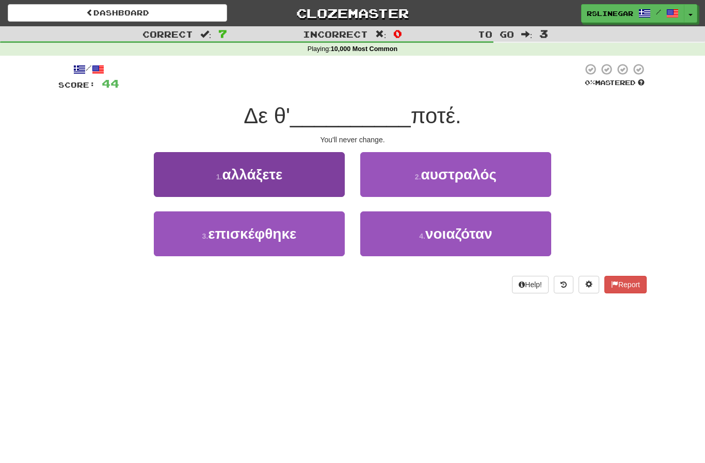
click at [303, 184] on button "1 . αλλάξετε" at bounding box center [249, 174] width 191 height 45
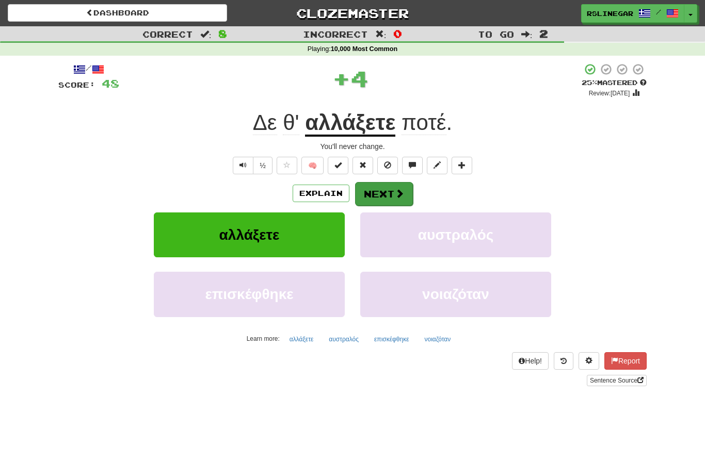
click at [386, 190] on button "Next" at bounding box center [384, 194] width 58 height 24
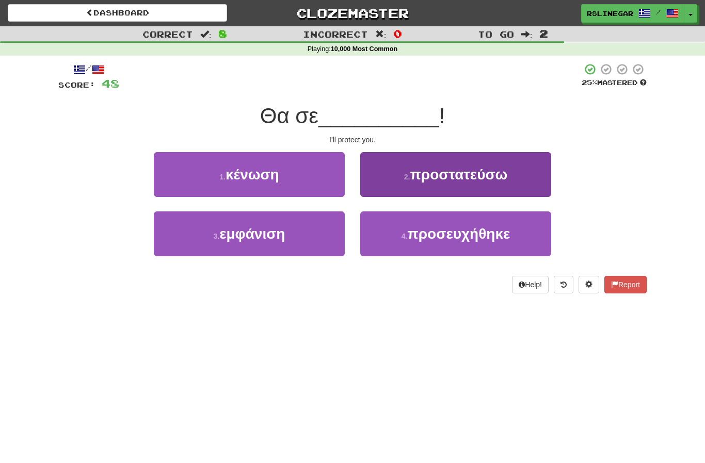
click at [485, 182] on span "προστατεύσω" at bounding box center [459, 175] width 98 height 16
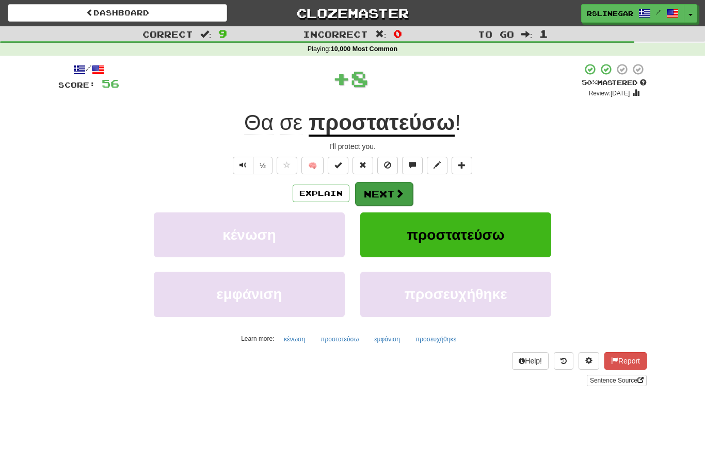
click at [387, 194] on button "Next" at bounding box center [384, 194] width 58 height 24
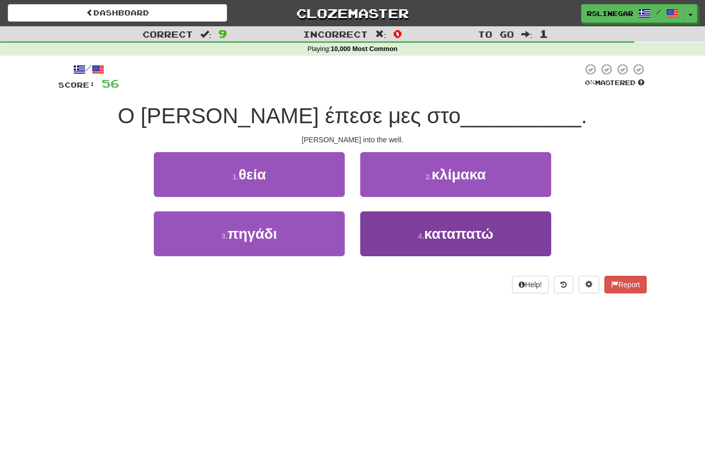
click at [492, 240] on span "καταπατώ" at bounding box center [458, 234] width 69 height 16
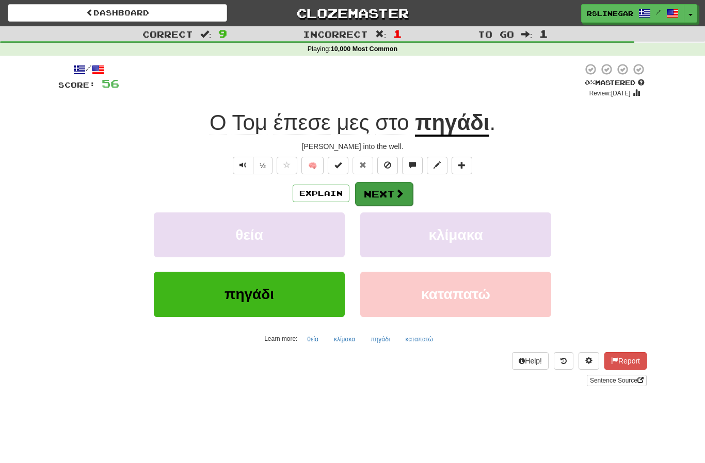
click at [386, 194] on button "Next" at bounding box center [384, 194] width 58 height 24
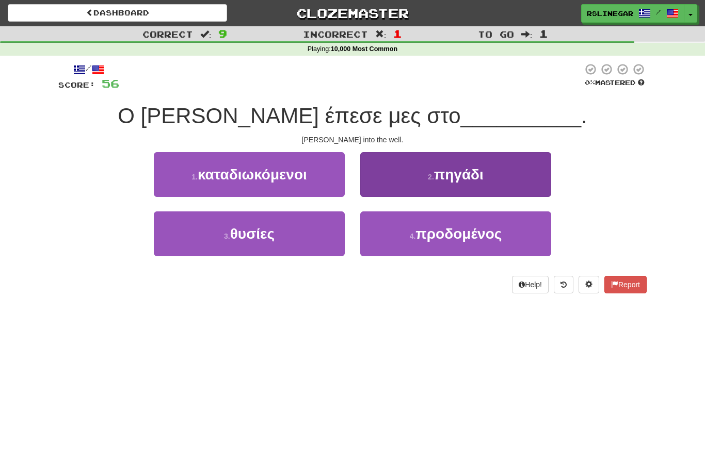
click at [464, 177] on span "πηγάδι" at bounding box center [459, 175] width 50 height 16
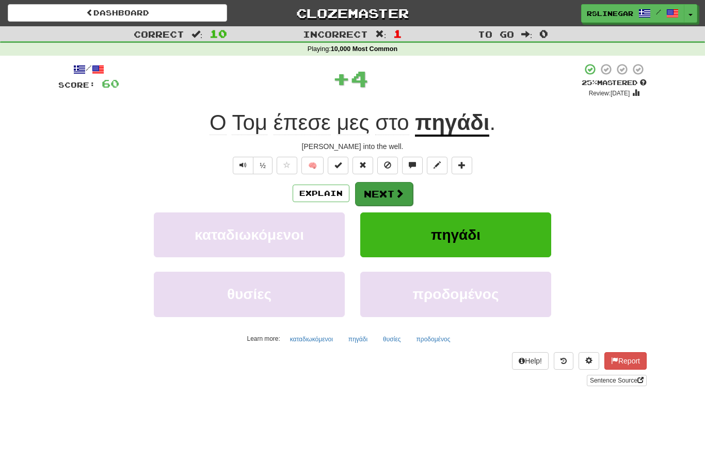
click at [379, 190] on button "Next" at bounding box center [384, 194] width 58 height 24
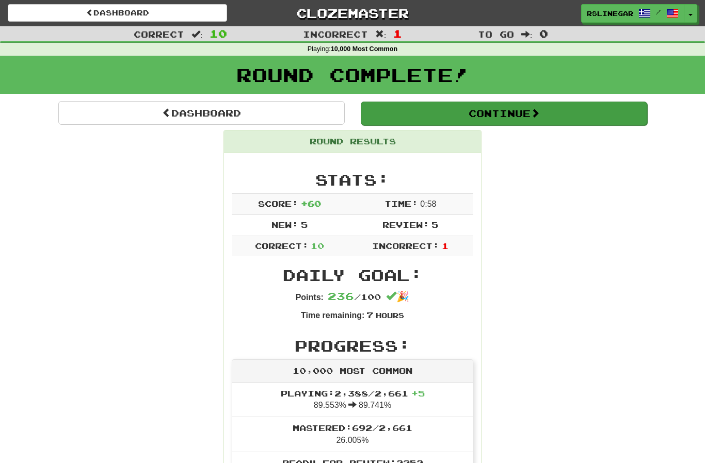
click at [490, 112] on button "Continue" at bounding box center [504, 114] width 286 height 24
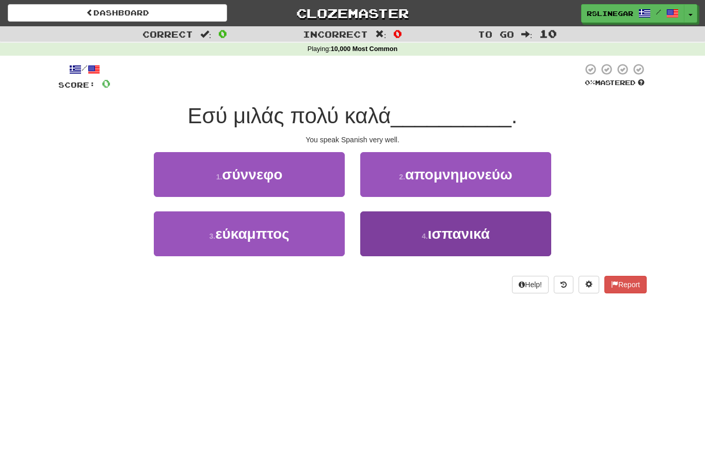
click at [477, 240] on span "ισπανικά" at bounding box center [459, 234] width 62 height 16
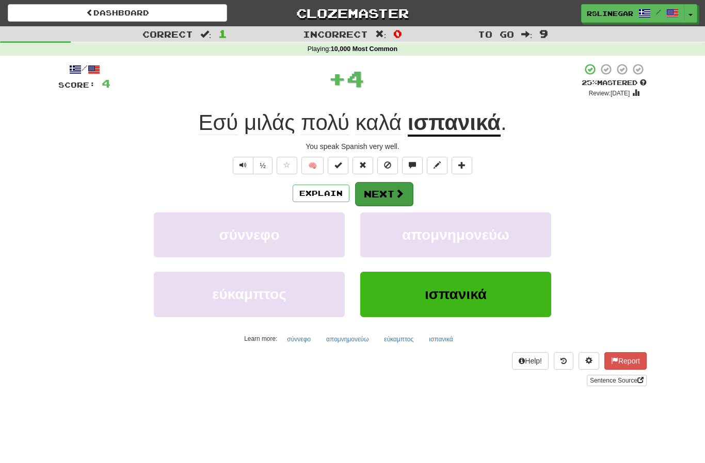
click at [388, 191] on button "Next" at bounding box center [384, 194] width 58 height 24
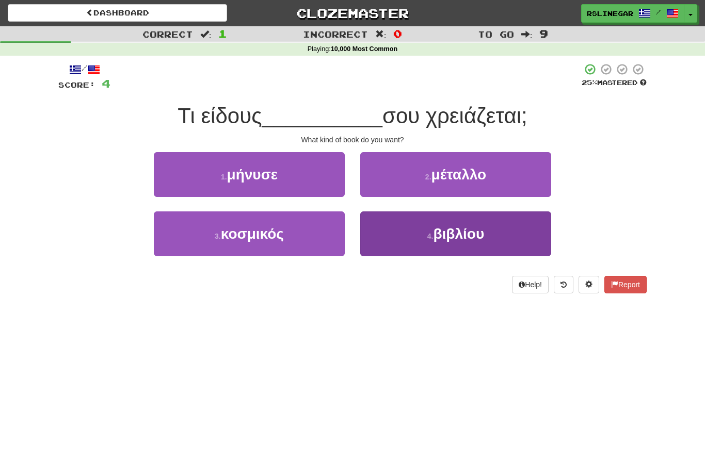
click at [463, 234] on span "βιβλίου" at bounding box center [458, 234] width 51 height 16
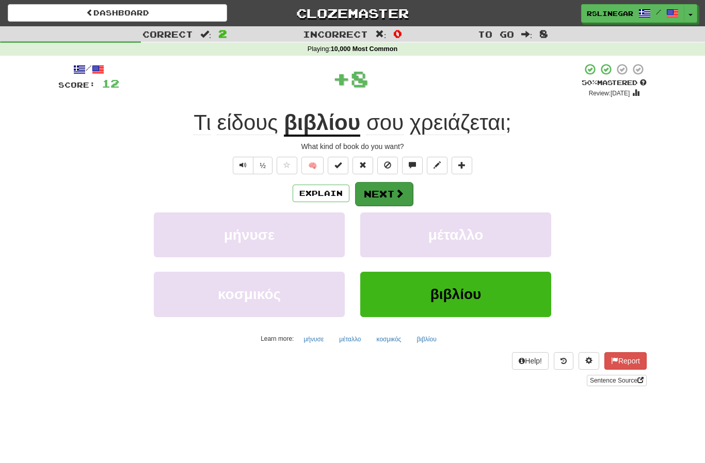
click at [384, 195] on button "Next" at bounding box center [384, 194] width 58 height 24
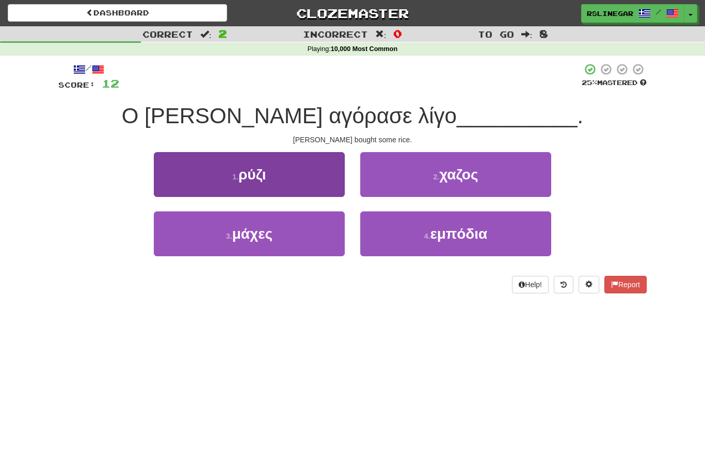
click at [280, 181] on button "1 . ρύζι" at bounding box center [249, 174] width 191 height 45
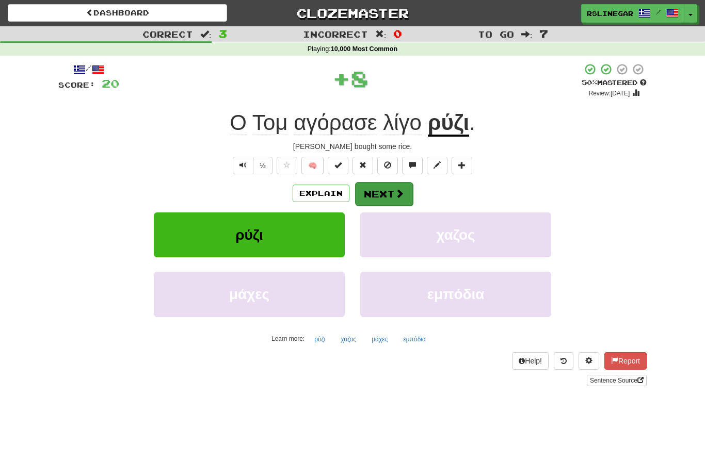
click at [385, 194] on button "Next" at bounding box center [384, 194] width 58 height 24
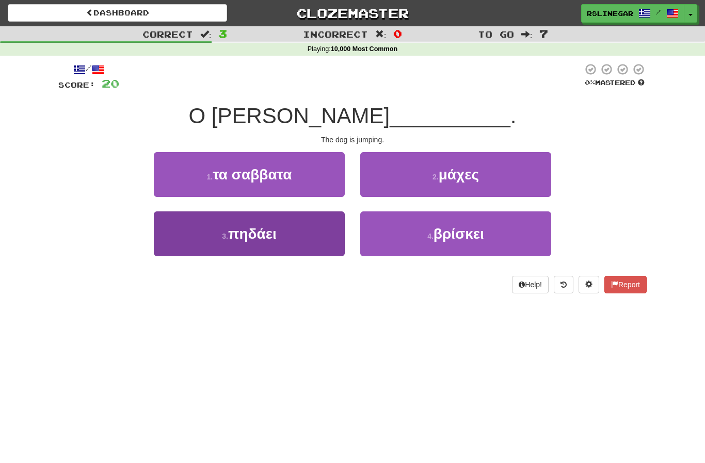
click at [293, 238] on button "3 . πηδάει" at bounding box center [249, 234] width 191 height 45
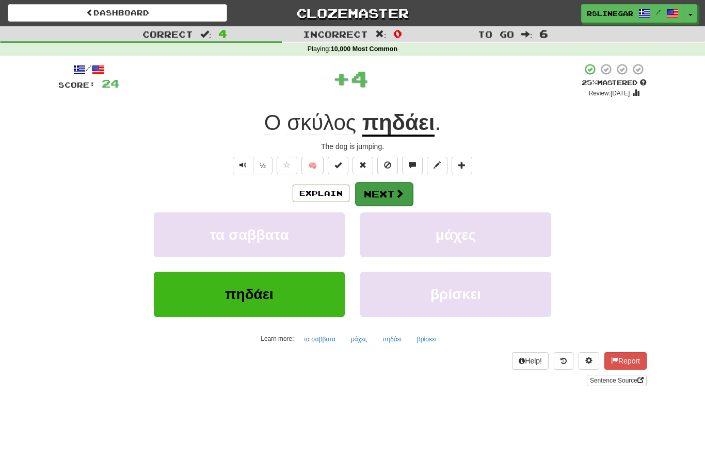
click at [391, 195] on button "Next" at bounding box center [384, 194] width 58 height 24
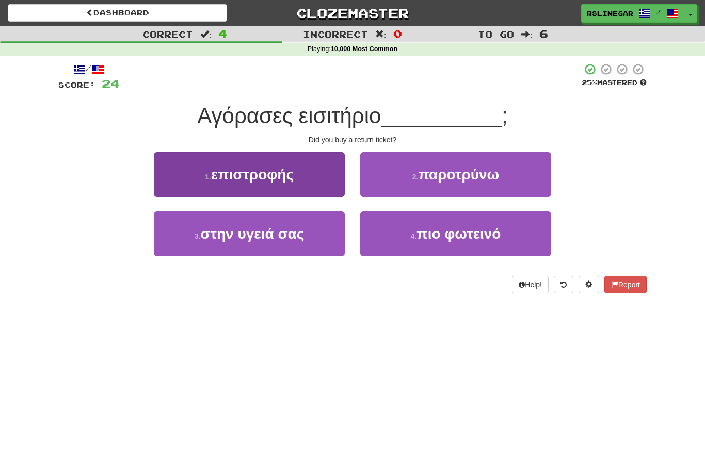
click at [280, 177] on span "επιστροφής" at bounding box center [252, 175] width 83 height 16
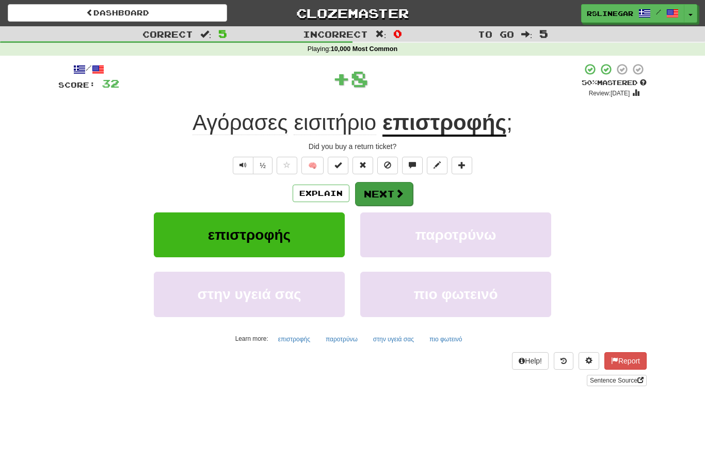
click at [384, 194] on button "Next" at bounding box center [384, 194] width 58 height 24
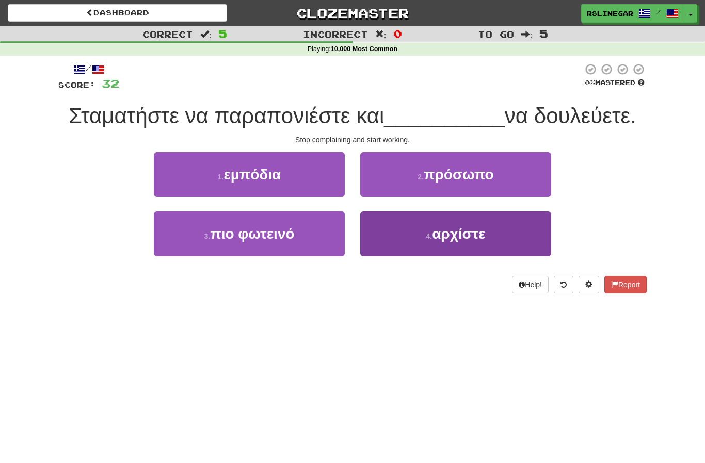
click at [475, 235] on span "αρχίστε" at bounding box center [458, 234] width 53 height 16
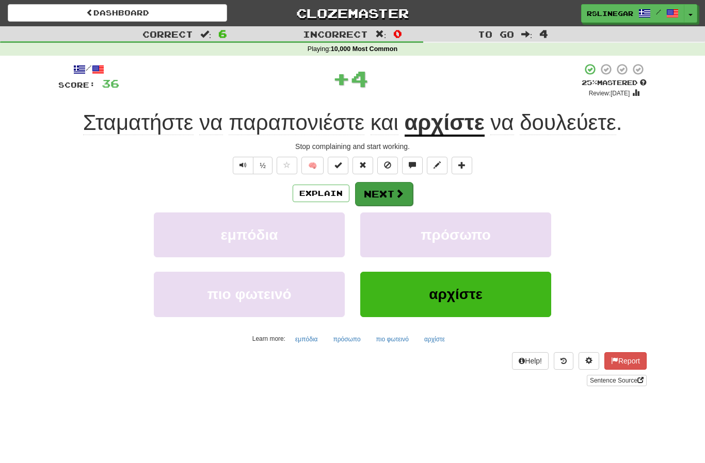
click at [391, 191] on button "Next" at bounding box center [384, 194] width 58 height 24
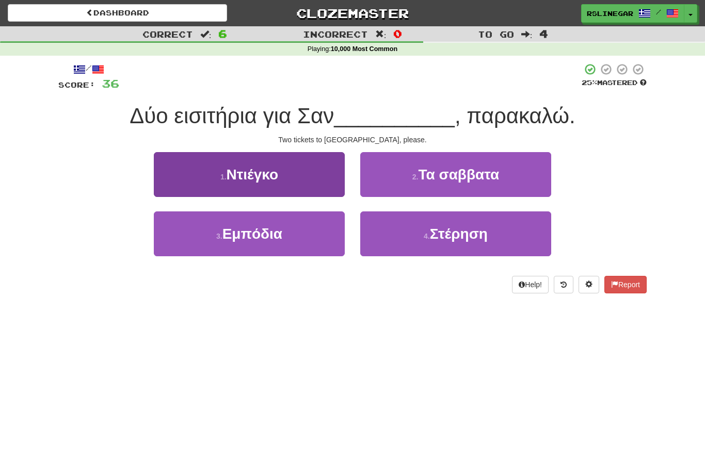
click at [286, 172] on button "1 . Ντιέγκο" at bounding box center [249, 174] width 191 height 45
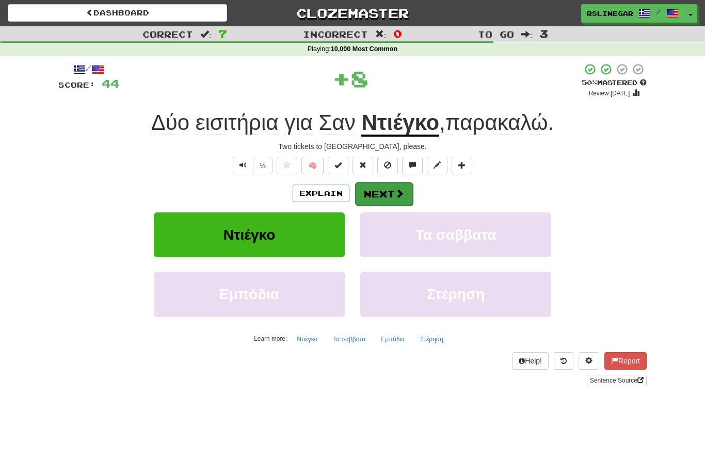
click at [395, 189] on span at bounding box center [399, 193] width 9 height 9
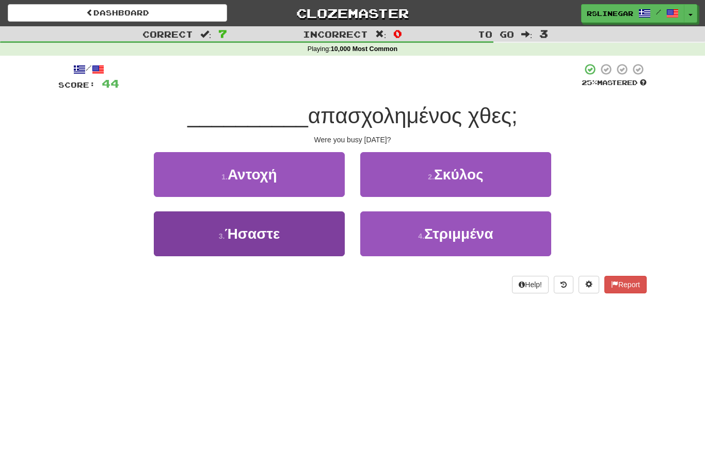
click at [269, 227] on span "Ήσαστε" at bounding box center [252, 234] width 55 height 16
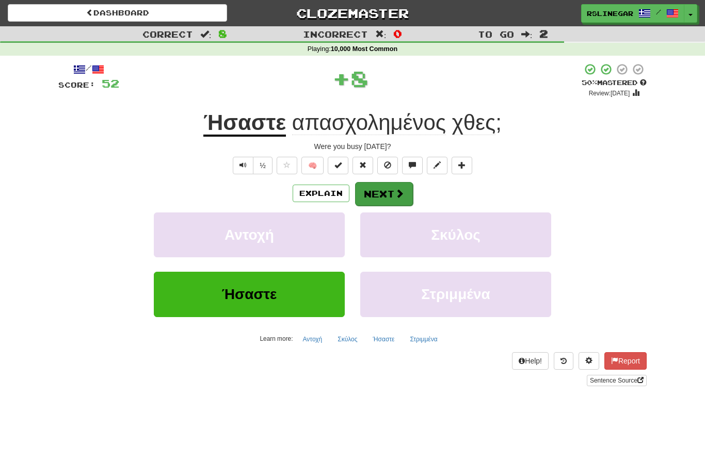
click at [391, 189] on button "Next" at bounding box center [384, 194] width 58 height 24
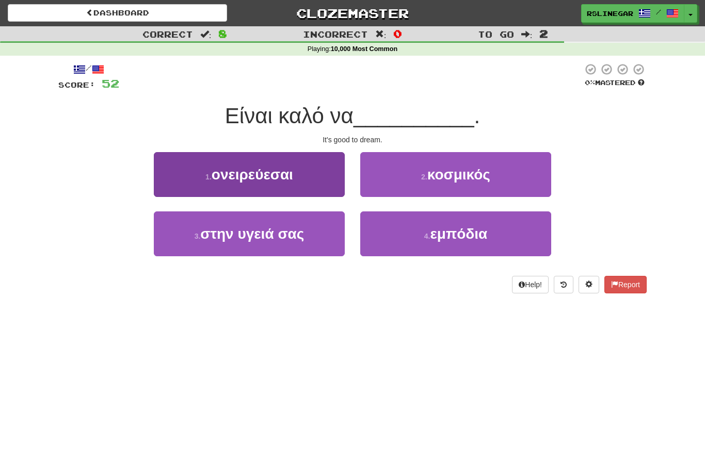
click at [274, 181] on span "ονειρεύεσαι" at bounding box center [253, 175] width 82 height 16
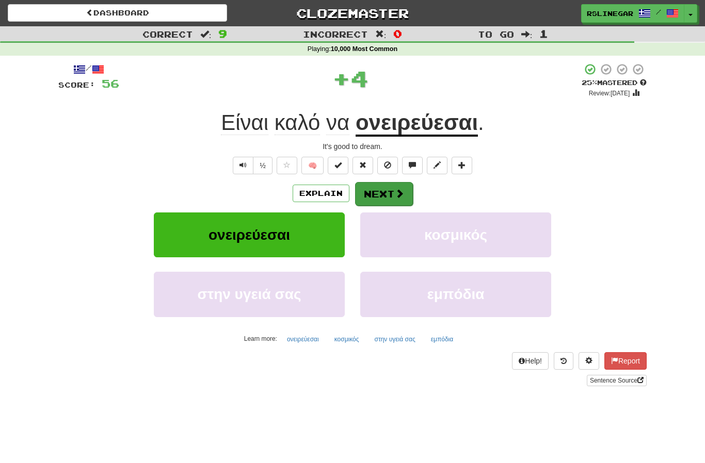
click at [395, 183] on button "Next" at bounding box center [384, 194] width 58 height 24
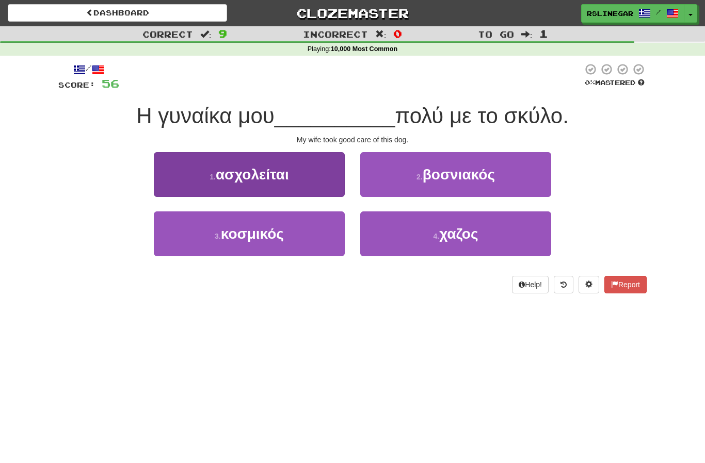
click at [282, 179] on span "ασχολείται" at bounding box center [252, 175] width 73 height 16
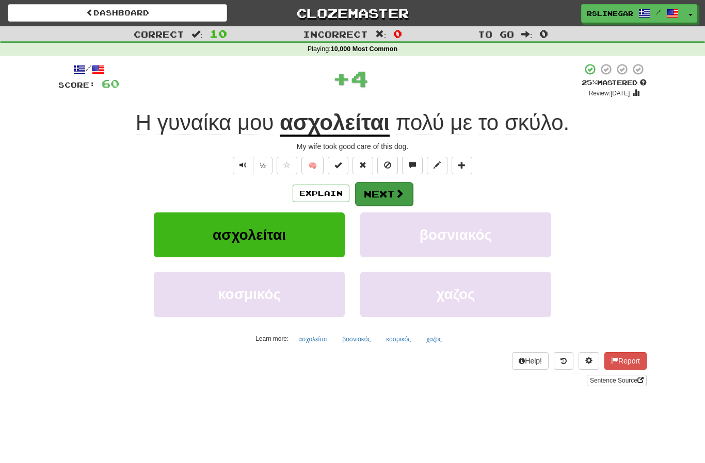
click at [377, 195] on button "Next" at bounding box center [384, 194] width 58 height 24
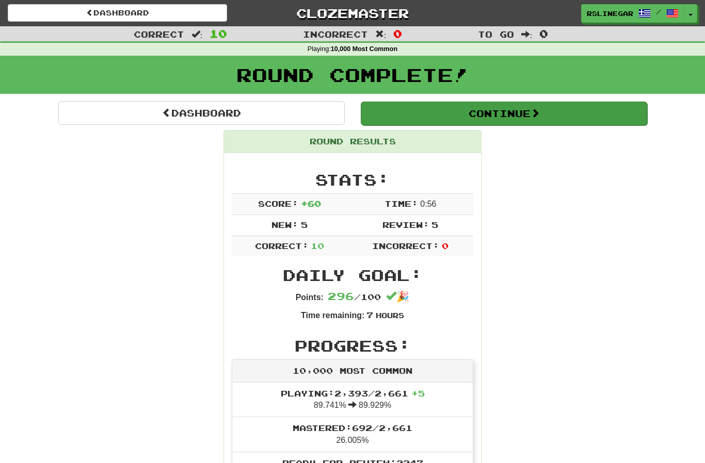
click at [522, 120] on button "Continue" at bounding box center [504, 114] width 286 height 24
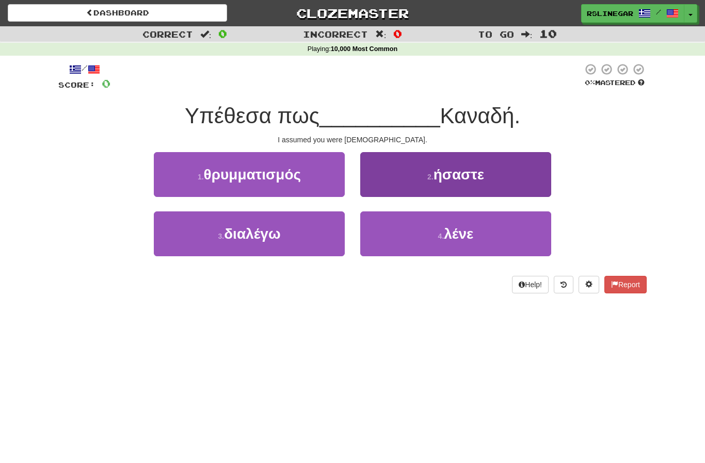
click at [471, 178] on span "ήσαστε" at bounding box center [458, 175] width 51 height 16
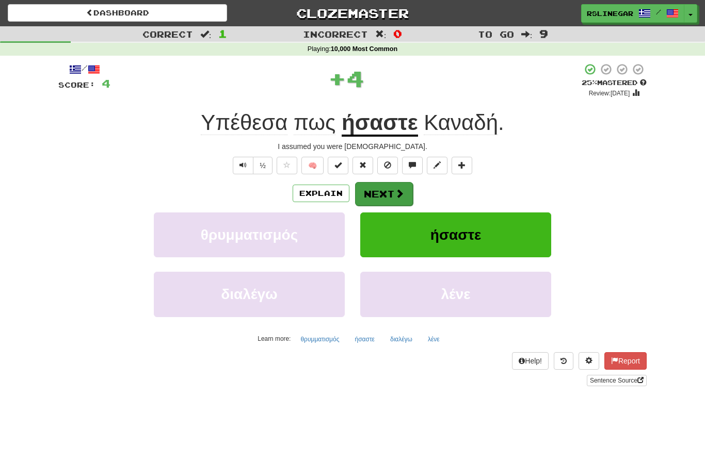
click at [381, 196] on button "Next" at bounding box center [384, 194] width 58 height 24
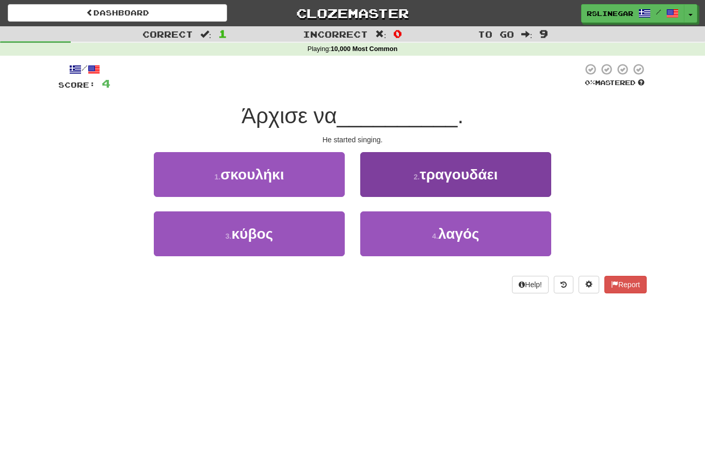
click at [480, 179] on span "τραγουδάει" at bounding box center [459, 175] width 78 height 16
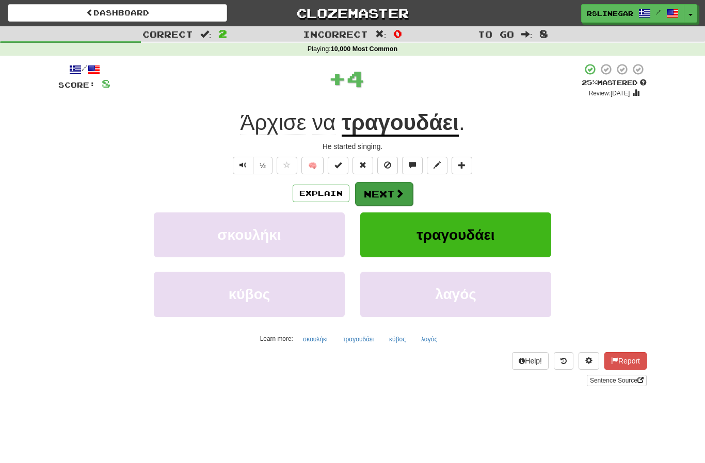
click at [391, 187] on button "Next" at bounding box center [384, 194] width 58 height 24
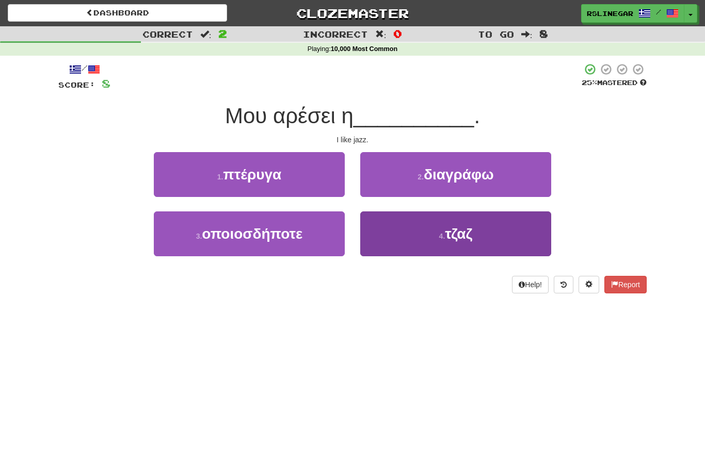
click at [469, 238] on span "τζαζ" at bounding box center [458, 234] width 27 height 16
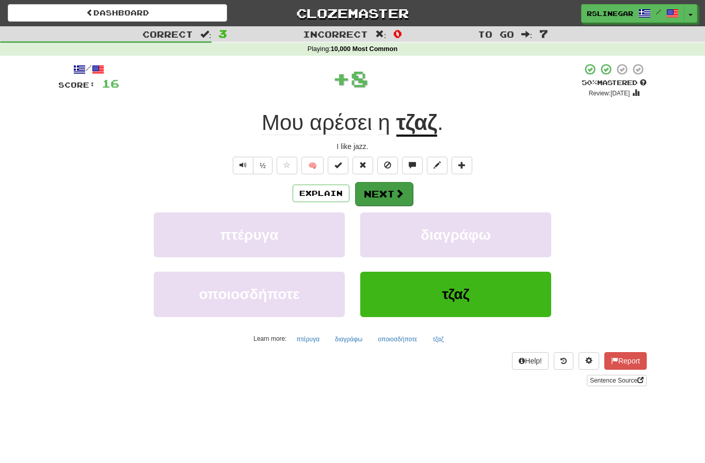
click at [384, 195] on button "Next" at bounding box center [384, 194] width 58 height 24
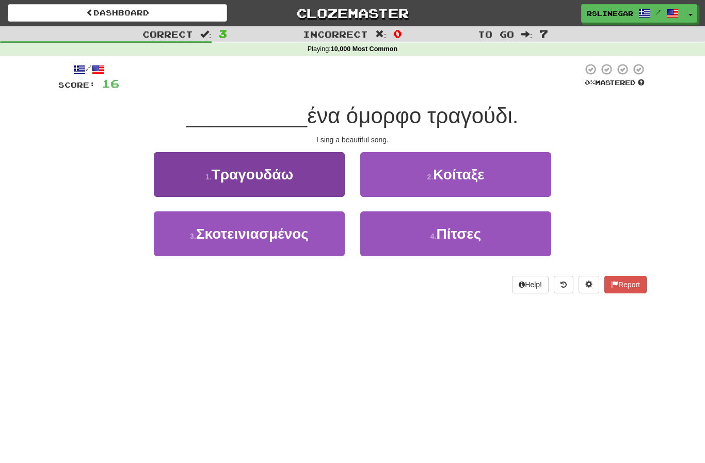
click at [279, 176] on span "Τραγουδάω" at bounding box center [253, 175] width 82 height 16
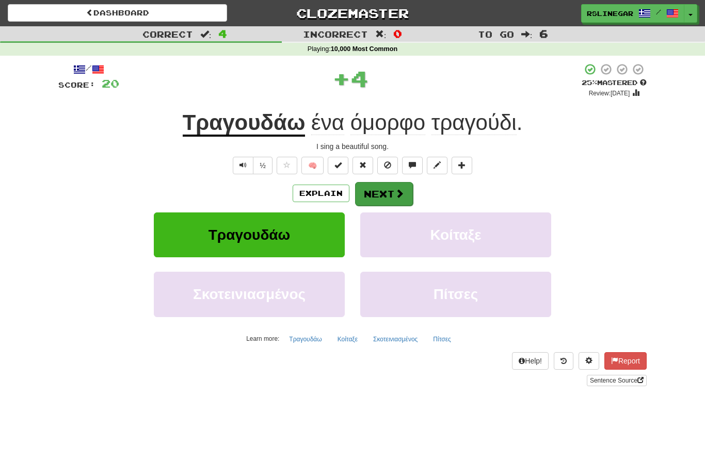
click at [376, 196] on button "Next" at bounding box center [384, 194] width 58 height 24
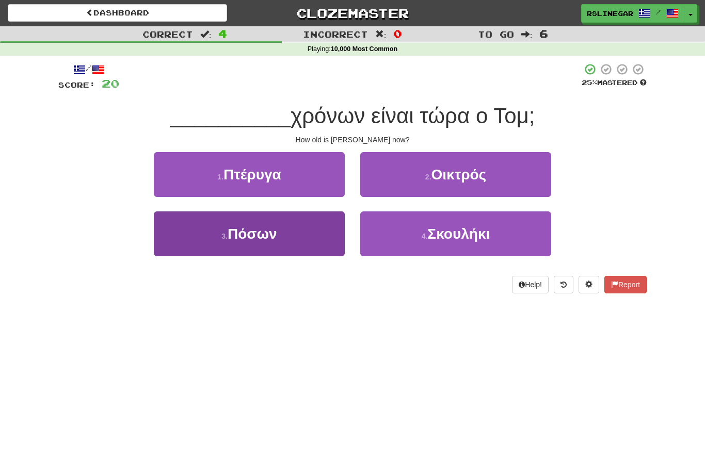
click at [273, 233] on span "Πόσων" at bounding box center [253, 234] width 50 height 16
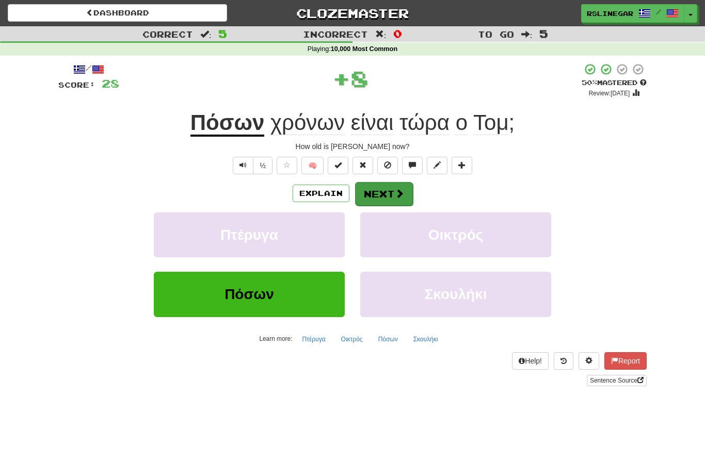
click at [388, 192] on button "Next" at bounding box center [384, 194] width 58 height 24
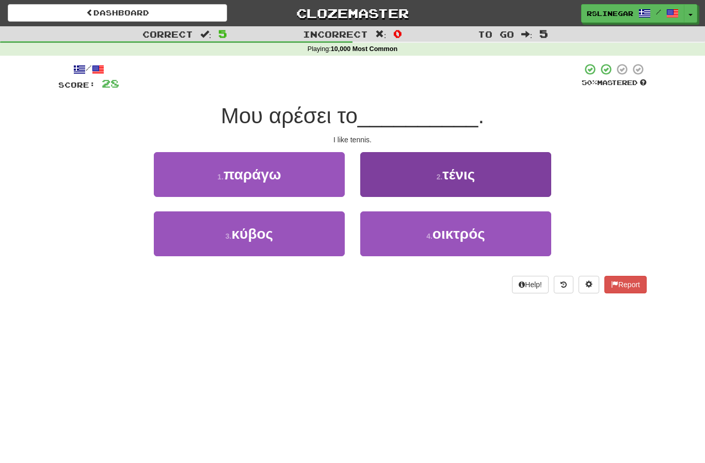
click at [478, 175] on button "2 . τένις" at bounding box center [455, 174] width 191 height 45
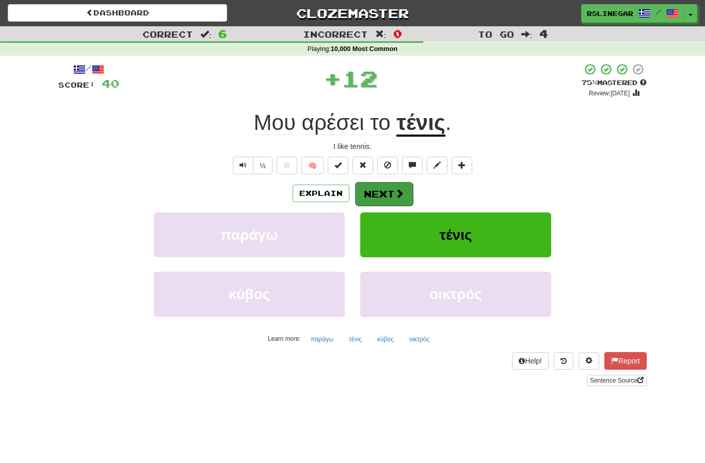
click at [376, 188] on button "Next" at bounding box center [384, 194] width 58 height 24
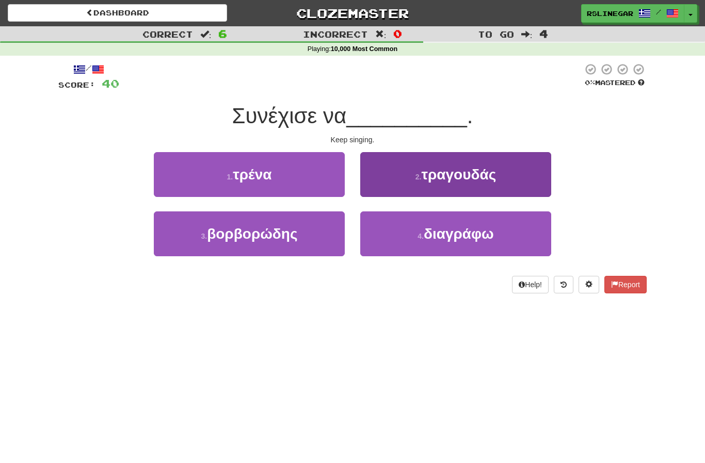
click at [447, 178] on span "τραγουδάς" at bounding box center [458, 175] width 75 height 16
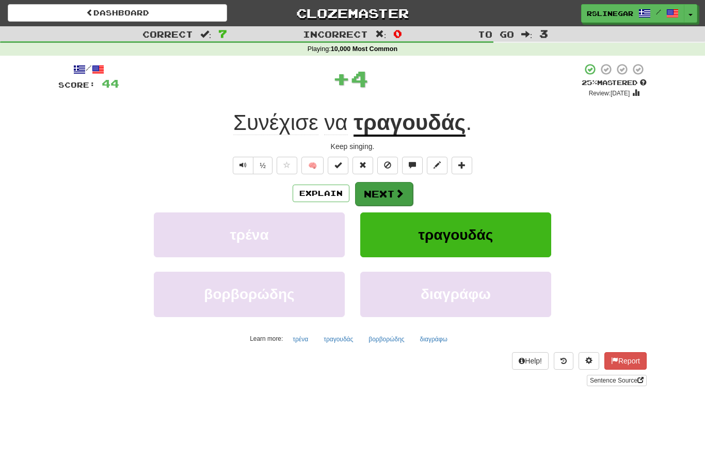
click at [380, 189] on button "Next" at bounding box center [384, 194] width 58 height 24
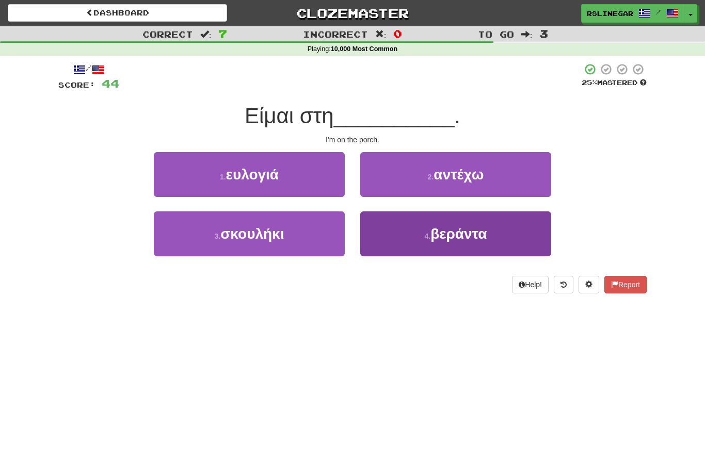
click at [464, 243] on button "4 . βεράντα" at bounding box center [455, 234] width 191 height 45
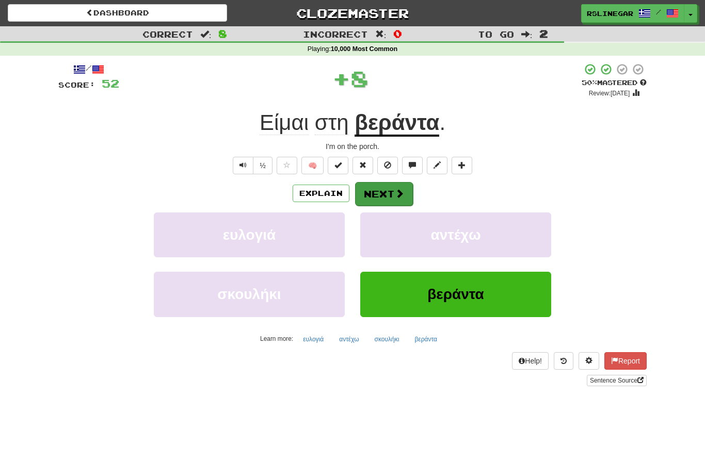
click at [389, 195] on button "Next" at bounding box center [384, 194] width 58 height 24
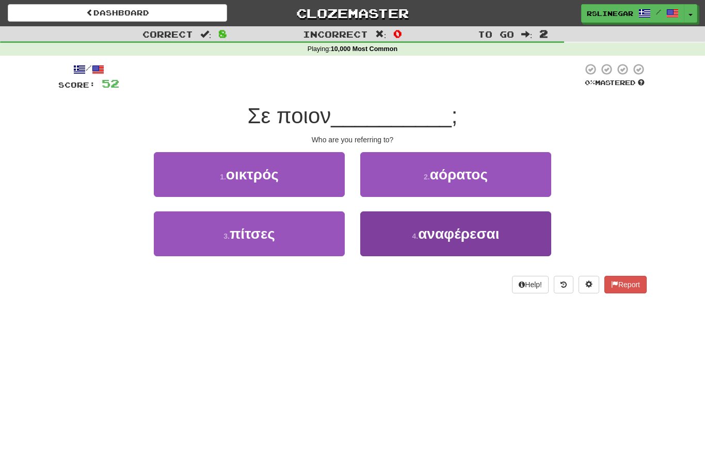
click at [481, 238] on span "αναφέρεσαι" at bounding box center [458, 234] width 81 height 16
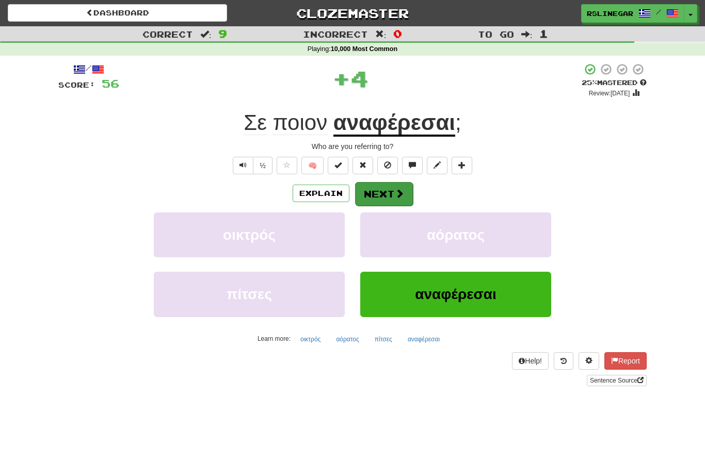
click at [383, 195] on button "Next" at bounding box center [384, 194] width 58 height 24
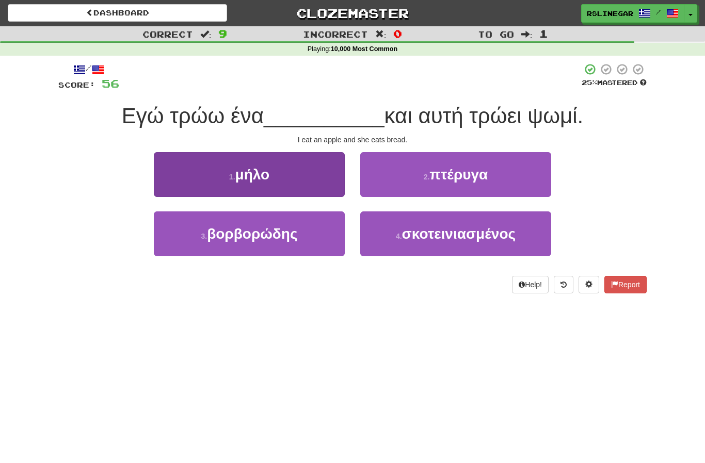
click at [279, 182] on button "1 . μήλο" at bounding box center [249, 174] width 191 height 45
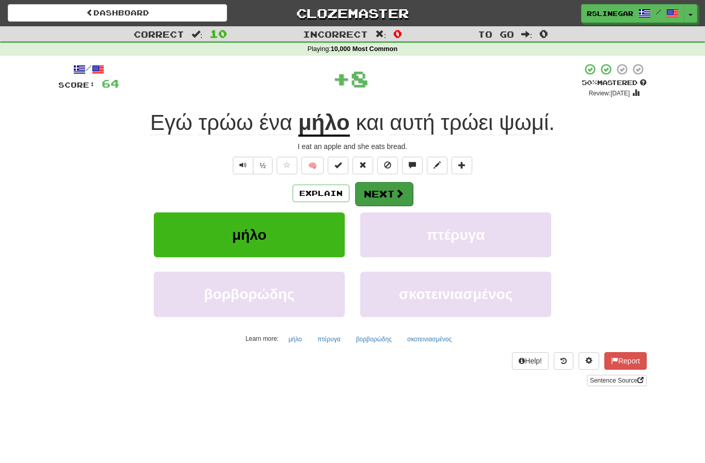
click at [384, 190] on button "Next" at bounding box center [384, 194] width 58 height 24
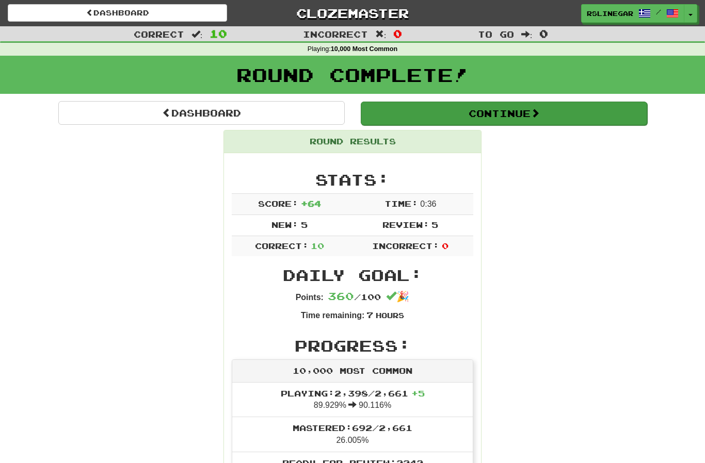
click at [539, 121] on button "Continue" at bounding box center [504, 114] width 286 height 24
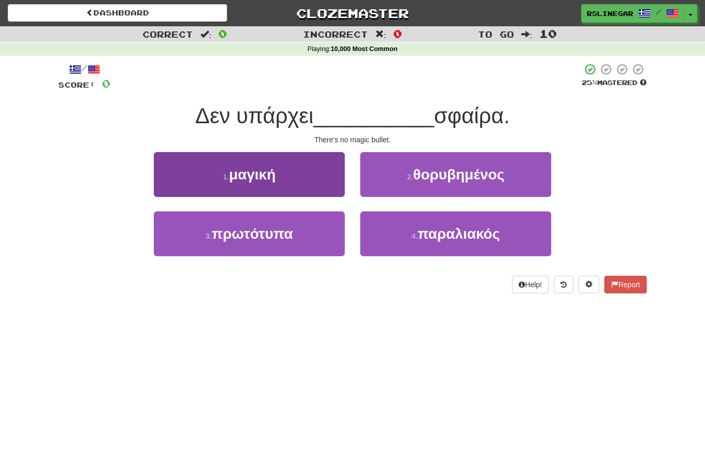
click at [288, 173] on button "1 . μαγική" at bounding box center [249, 174] width 191 height 45
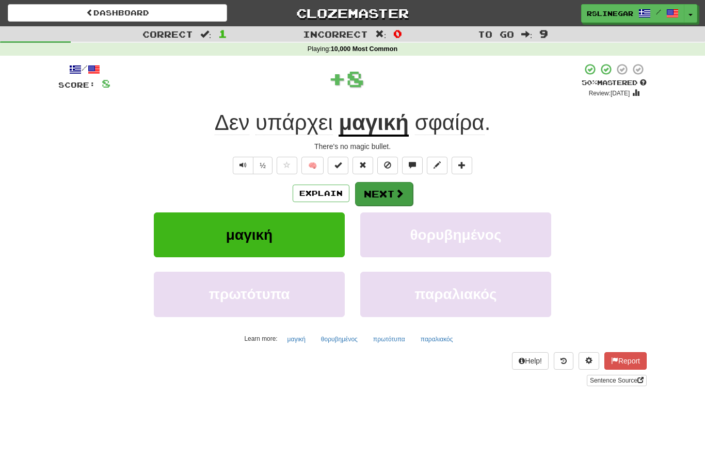
click at [400, 201] on button "Next" at bounding box center [384, 194] width 58 height 24
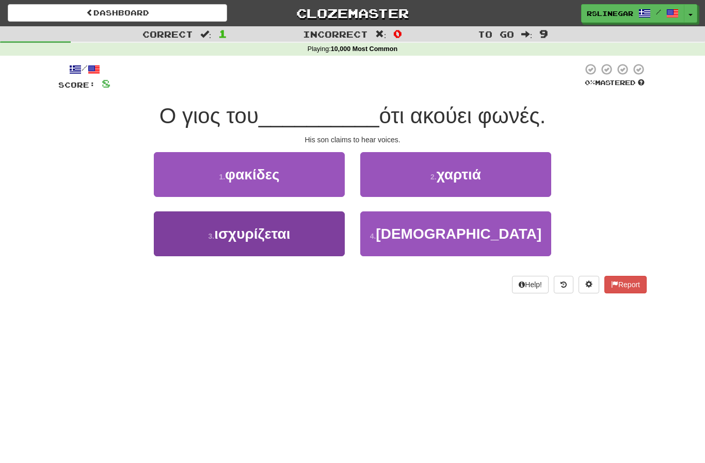
click at [291, 234] on button "3 . ισχυρίζεται" at bounding box center [249, 234] width 191 height 45
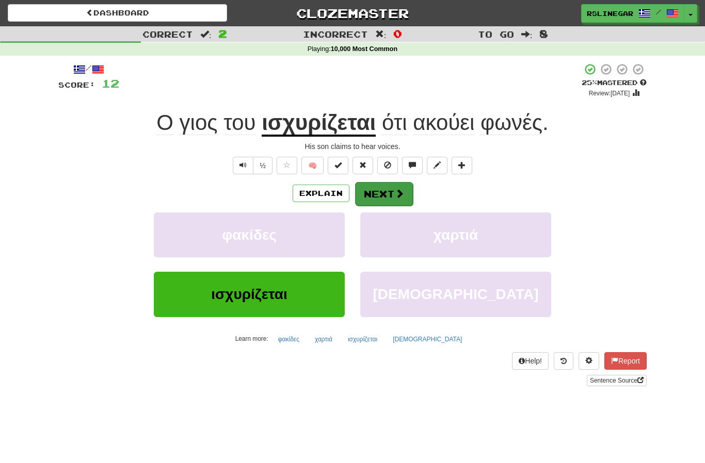
click at [383, 191] on button "Next" at bounding box center [384, 194] width 58 height 24
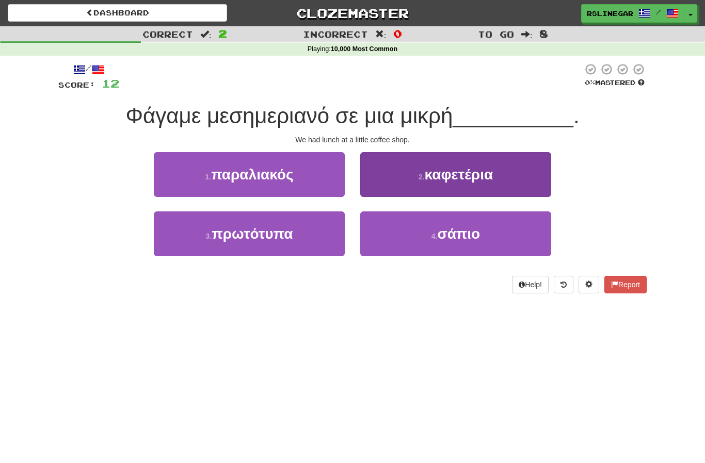
click at [488, 179] on span "καφετέρια" at bounding box center [459, 175] width 69 height 16
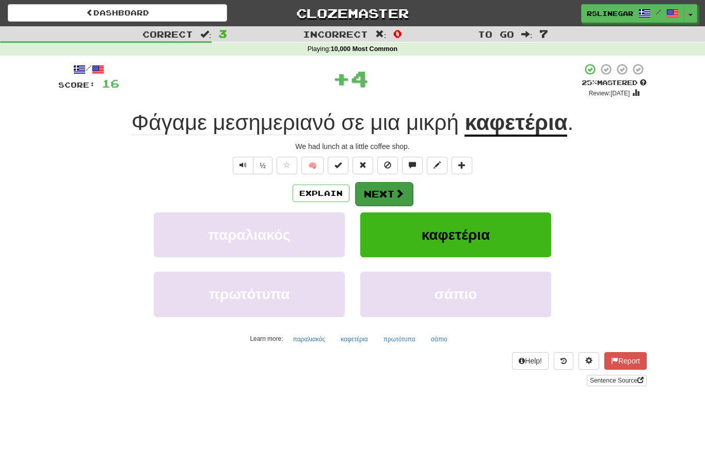
click at [388, 195] on button "Next" at bounding box center [384, 194] width 58 height 24
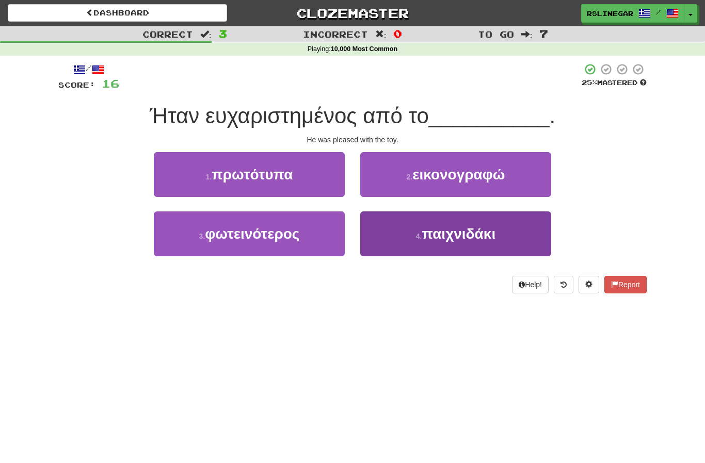
click at [465, 234] on span "παιχνιδάκι" at bounding box center [459, 234] width 74 height 16
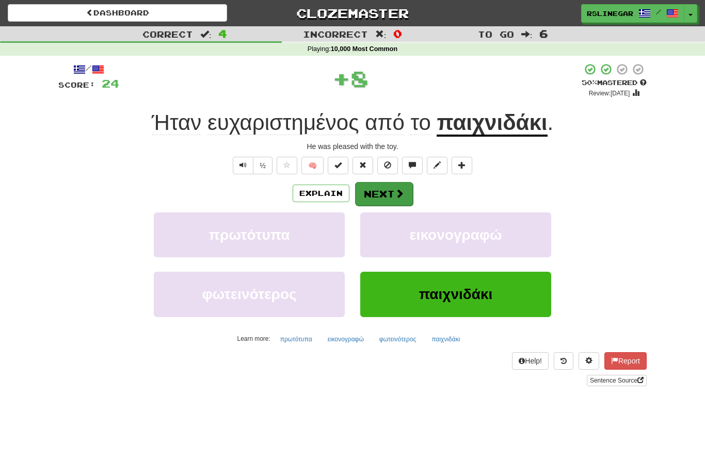
click at [380, 189] on button "Next" at bounding box center [384, 194] width 58 height 24
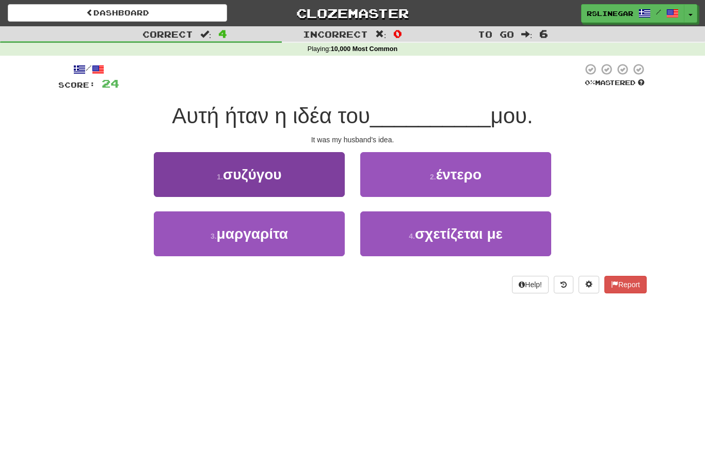
click at [274, 176] on span "συζύγου" at bounding box center [252, 175] width 59 height 16
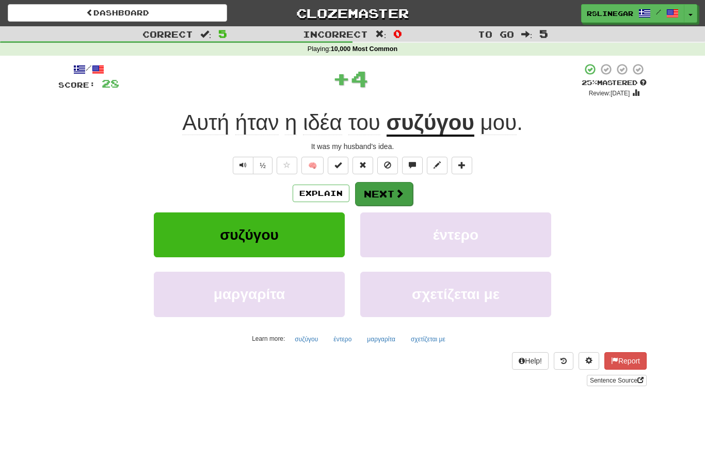
click at [387, 194] on button "Next" at bounding box center [384, 194] width 58 height 24
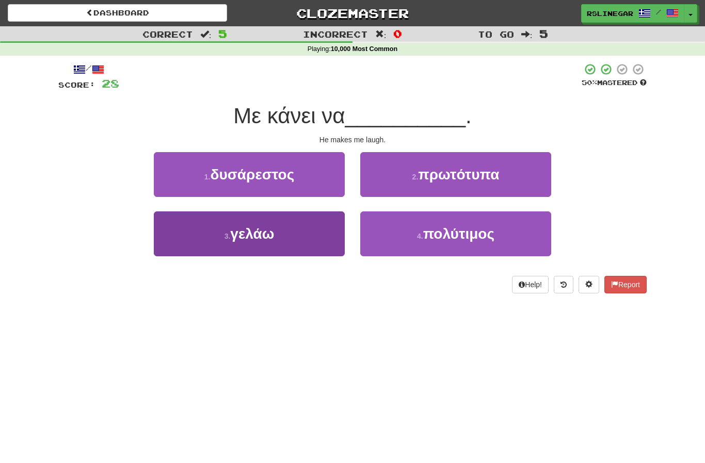
click at [282, 232] on button "3 . γελάω" at bounding box center [249, 234] width 191 height 45
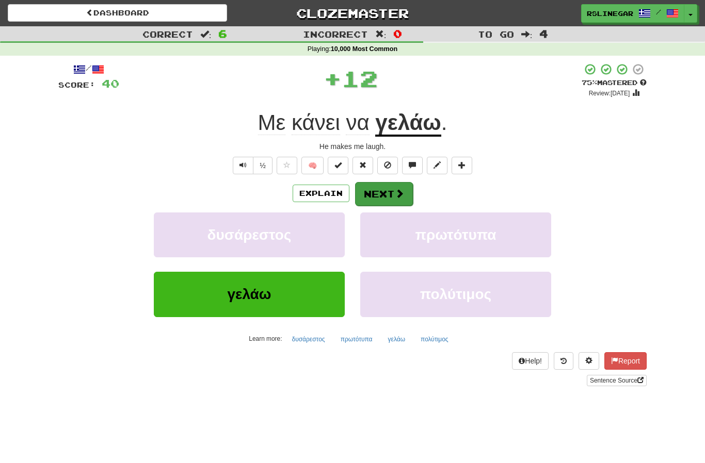
click at [396, 182] on button "Next" at bounding box center [384, 194] width 58 height 24
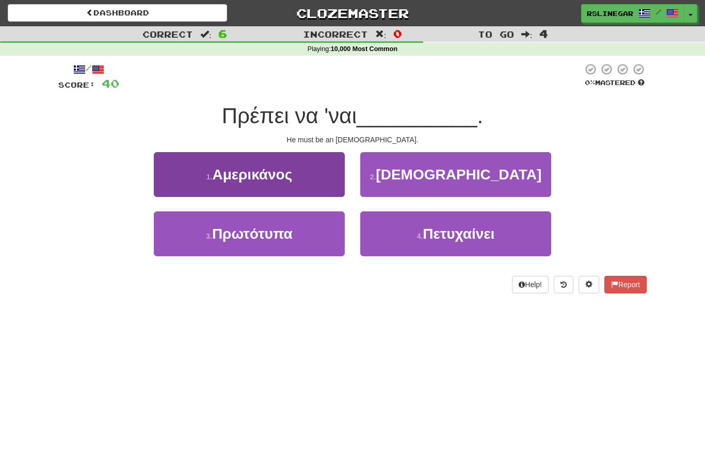
click at [283, 178] on span "Αμερικάνος" at bounding box center [252, 175] width 80 height 16
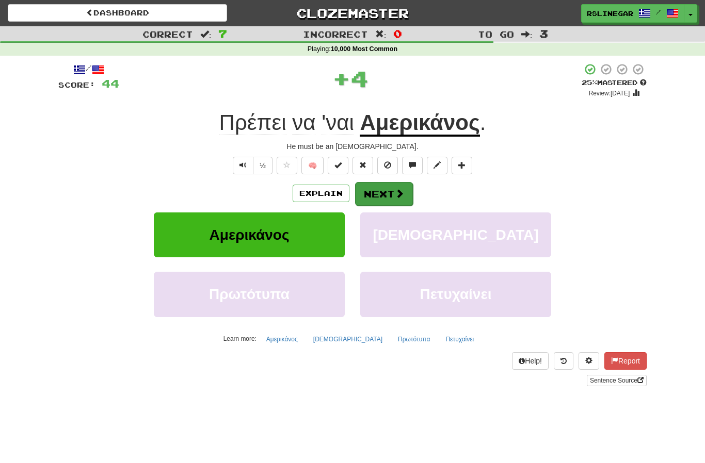
click at [392, 185] on button "Next" at bounding box center [384, 194] width 58 height 24
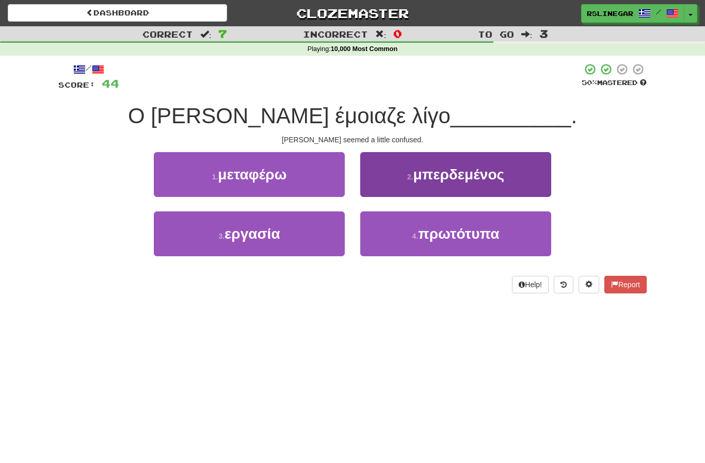
click at [492, 181] on span "μπερδεμένος" at bounding box center [458, 175] width 91 height 16
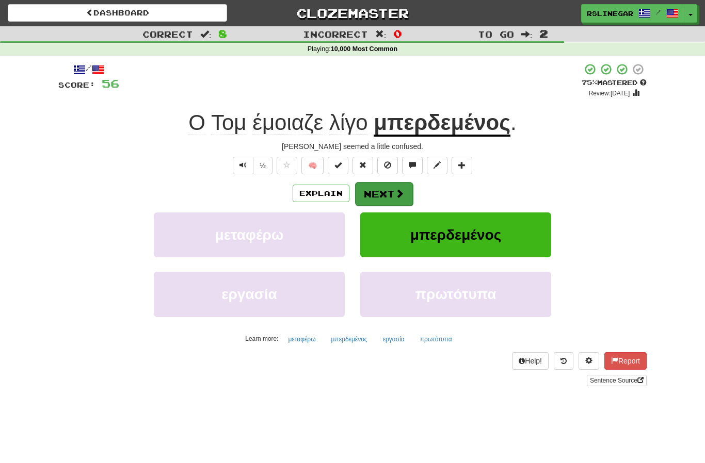
click at [388, 195] on button "Next" at bounding box center [384, 194] width 58 height 24
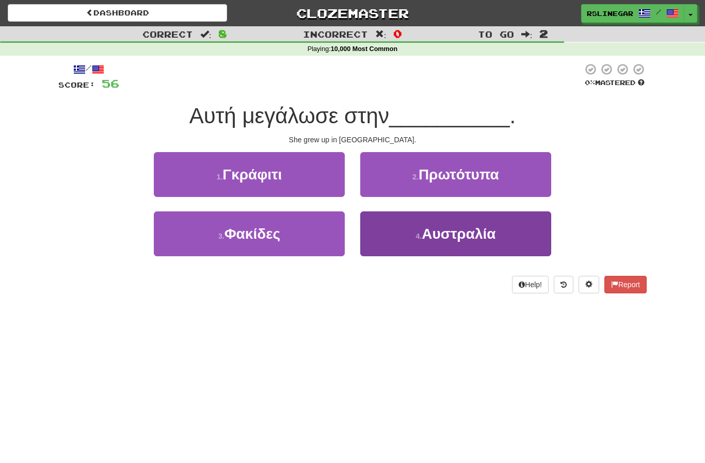
click at [474, 237] on span "Αυστραλία" at bounding box center [459, 234] width 74 height 16
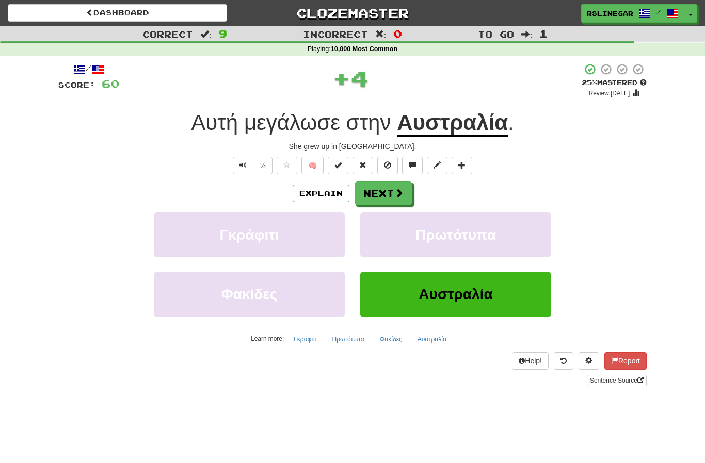
click at [382, 182] on button "Next" at bounding box center [384, 194] width 58 height 24
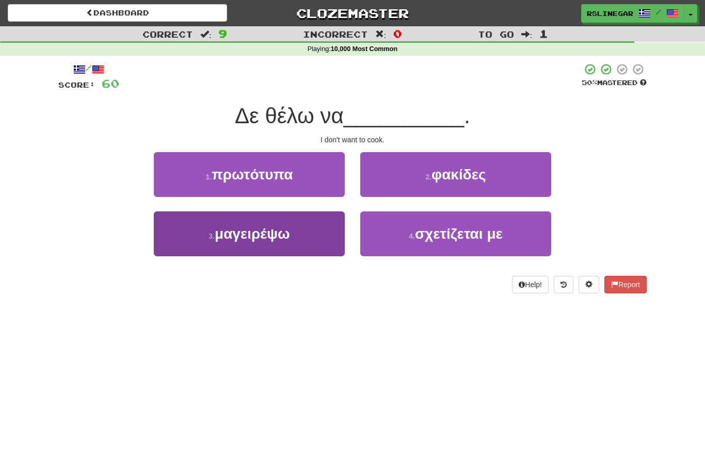
click at [270, 244] on button "3 . μαγειρέψω" at bounding box center [249, 234] width 191 height 45
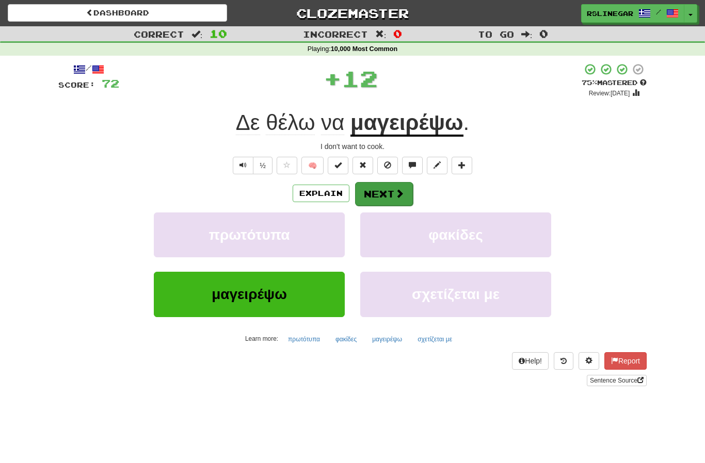
click at [387, 197] on button "Next" at bounding box center [384, 194] width 58 height 24
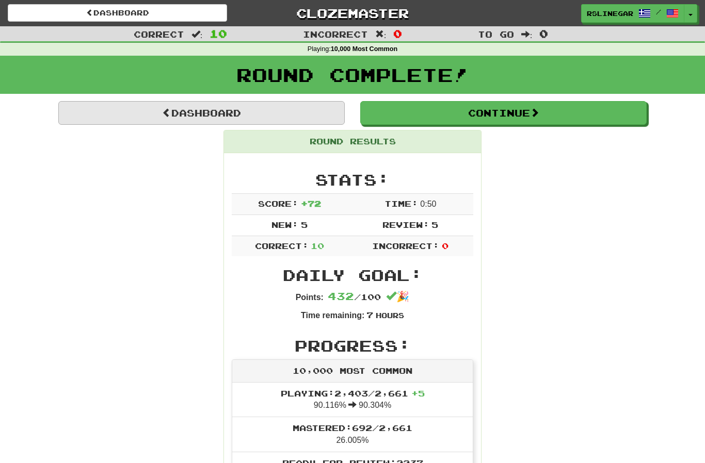
click at [270, 111] on link "Dashboard" at bounding box center [201, 113] width 286 height 24
